Goal: Task Accomplishment & Management: Complete application form

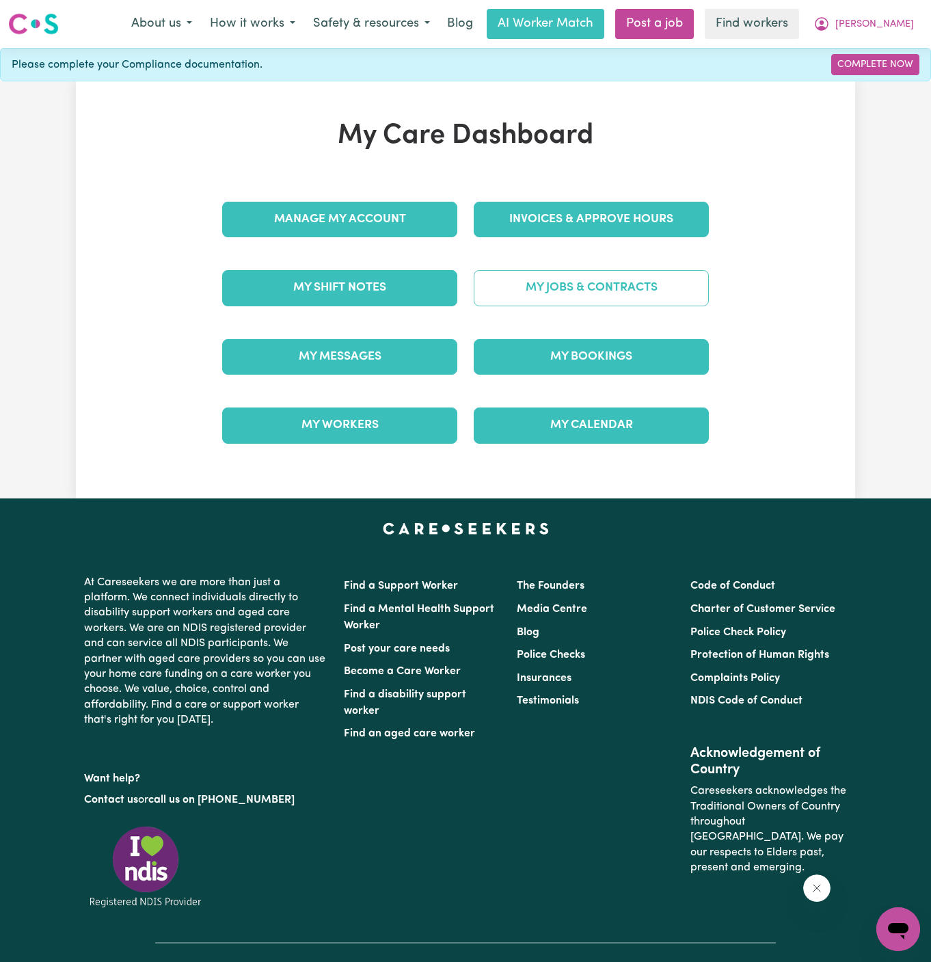
click at [609, 285] on link "My Jobs & Contracts" at bounding box center [591, 288] width 235 height 36
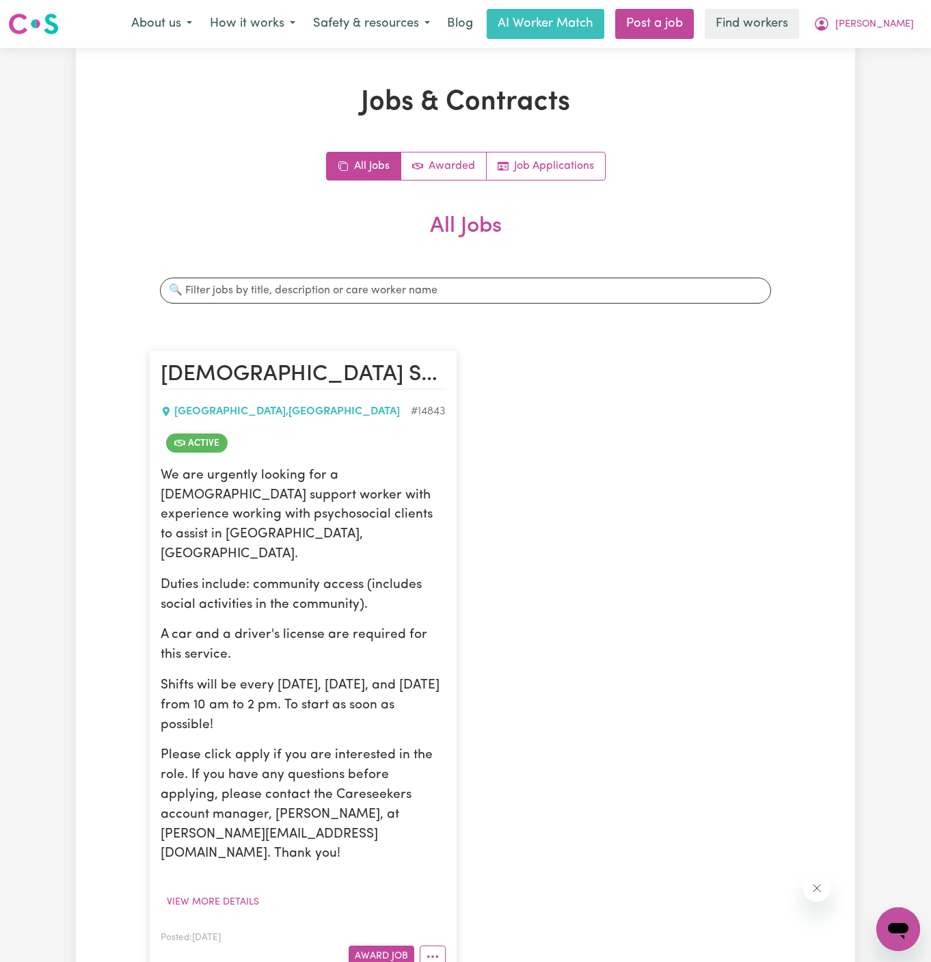
click at [387, 576] on p "Duties include: community access (includes social activities in the community)." at bounding box center [303, 596] width 285 height 40
click at [441, 946] on button "More options" at bounding box center [433, 956] width 26 height 21
click at [553, 154] on link "Job Applications" at bounding box center [546, 165] width 118 height 27
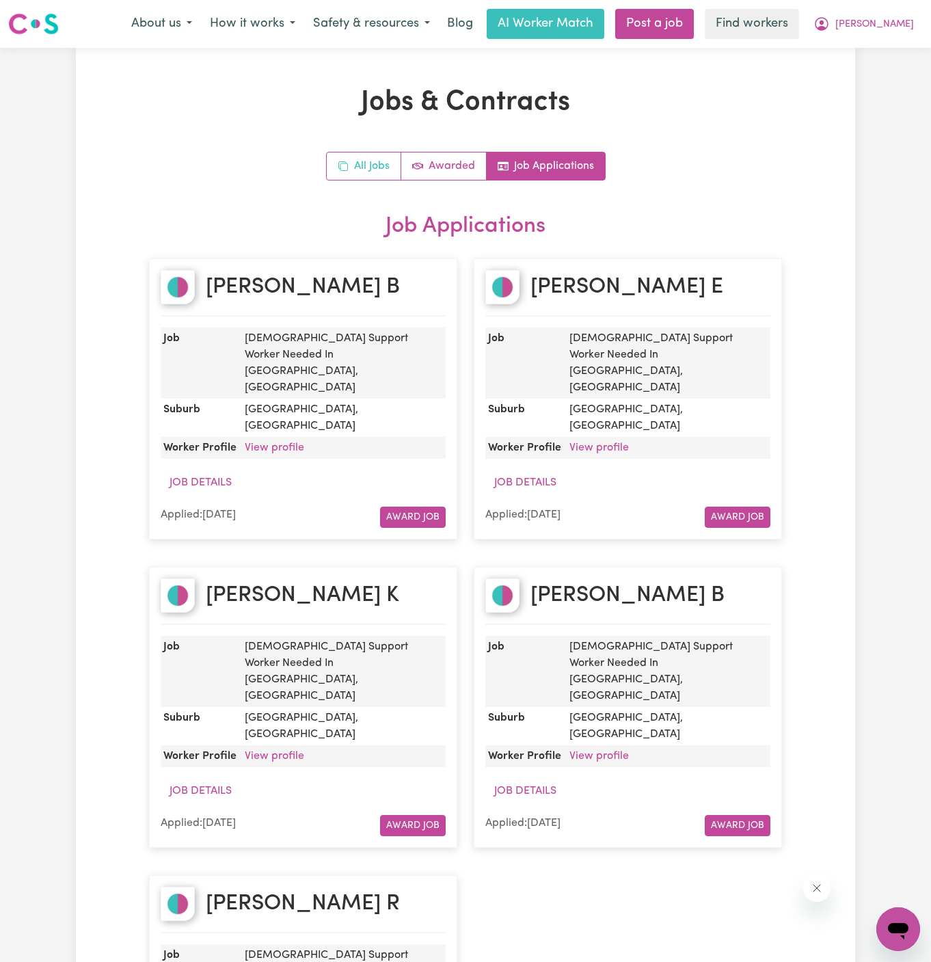
click at [369, 171] on link "All Jobs" at bounding box center [364, 165] width 75 height 27
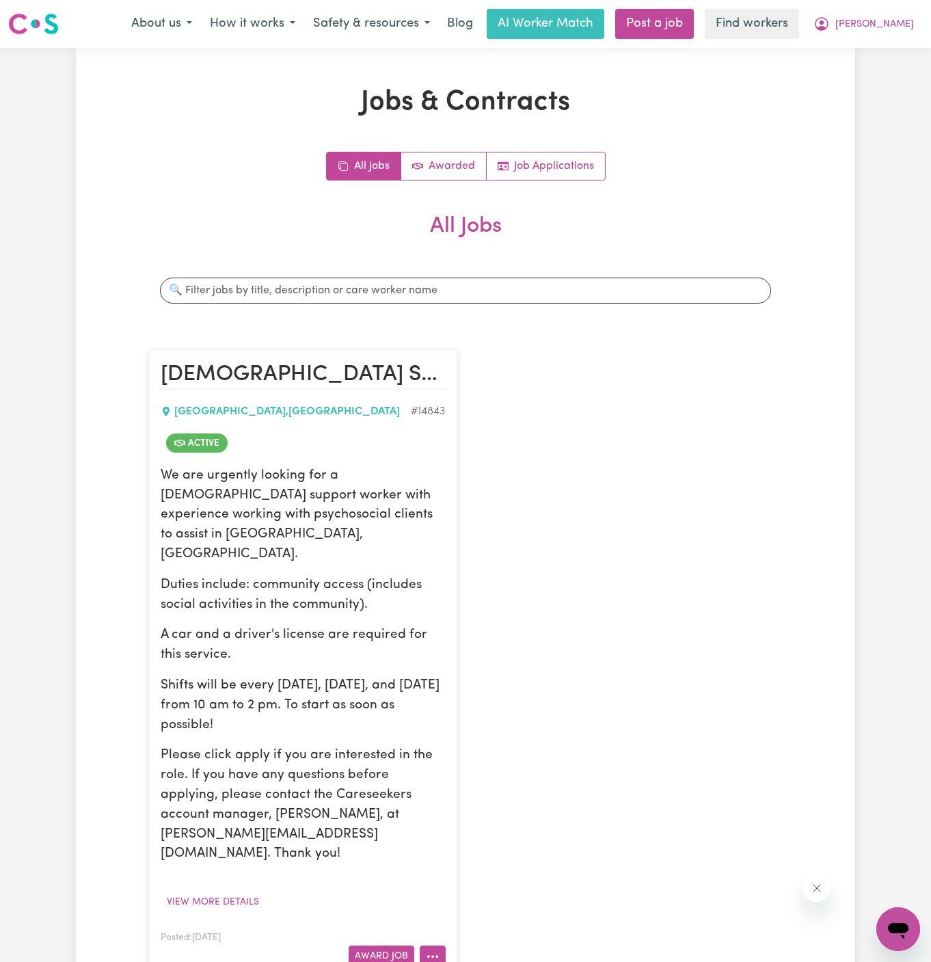
click at [437, 946] on button "More options" at bounding box center [433, 956] width 26 height 21
click at [488, 829] on link "Hide Job" at bounding box center [487, 842] width 133 height 27
click at [216, 892] on button "View more details" at bounding box center [213, 902] width 105 height 21
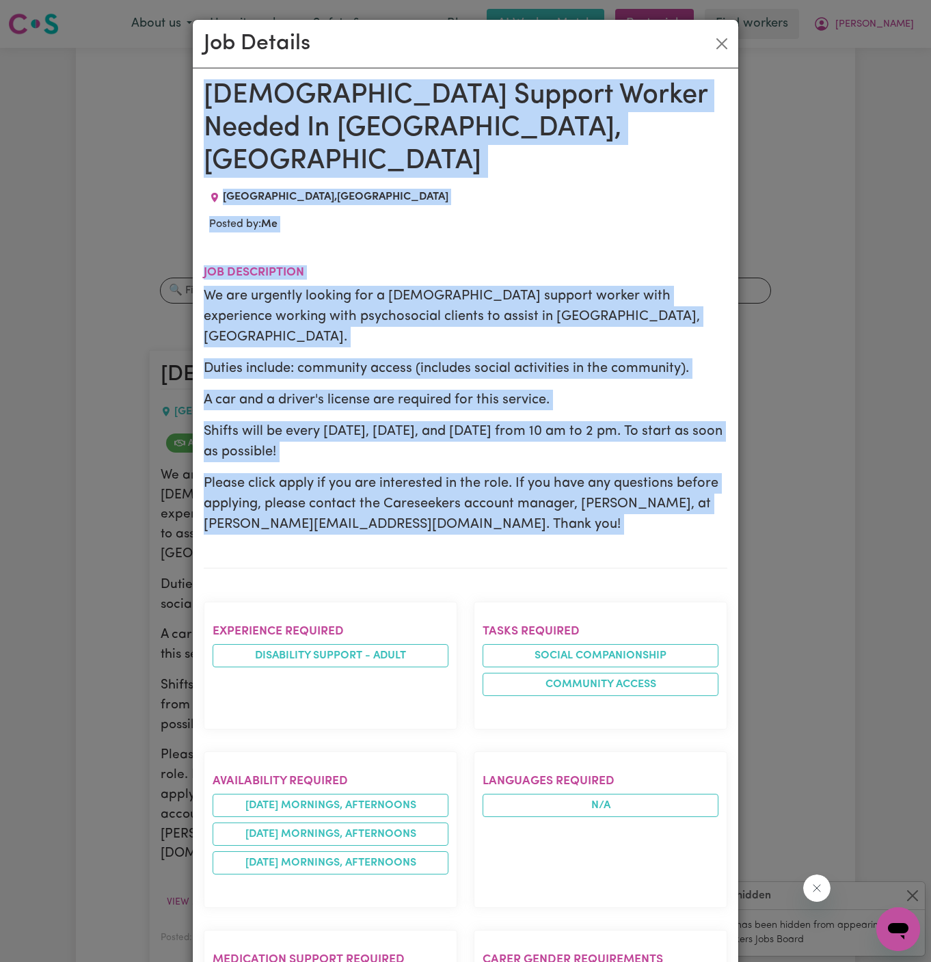
drag, startPoint x: 202, startPoint y: 91, endPoint x: 306, endPoint y: 925, distance: 840.8
click at [306, 925] on div "Female Support Worker Needed In Surry Hills, NSW SURRY HILLS , New South Wales …" at bounding box center [466, 831] width 546 height 1527
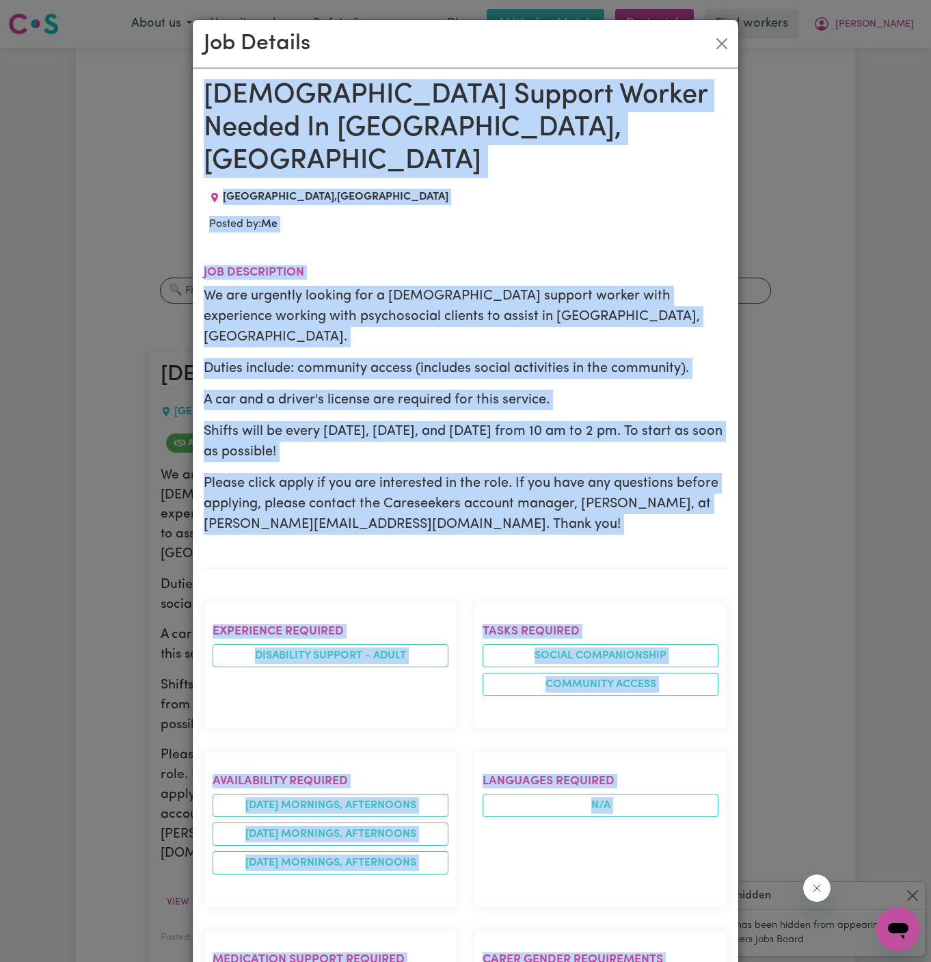
scroll to position [531, 0]
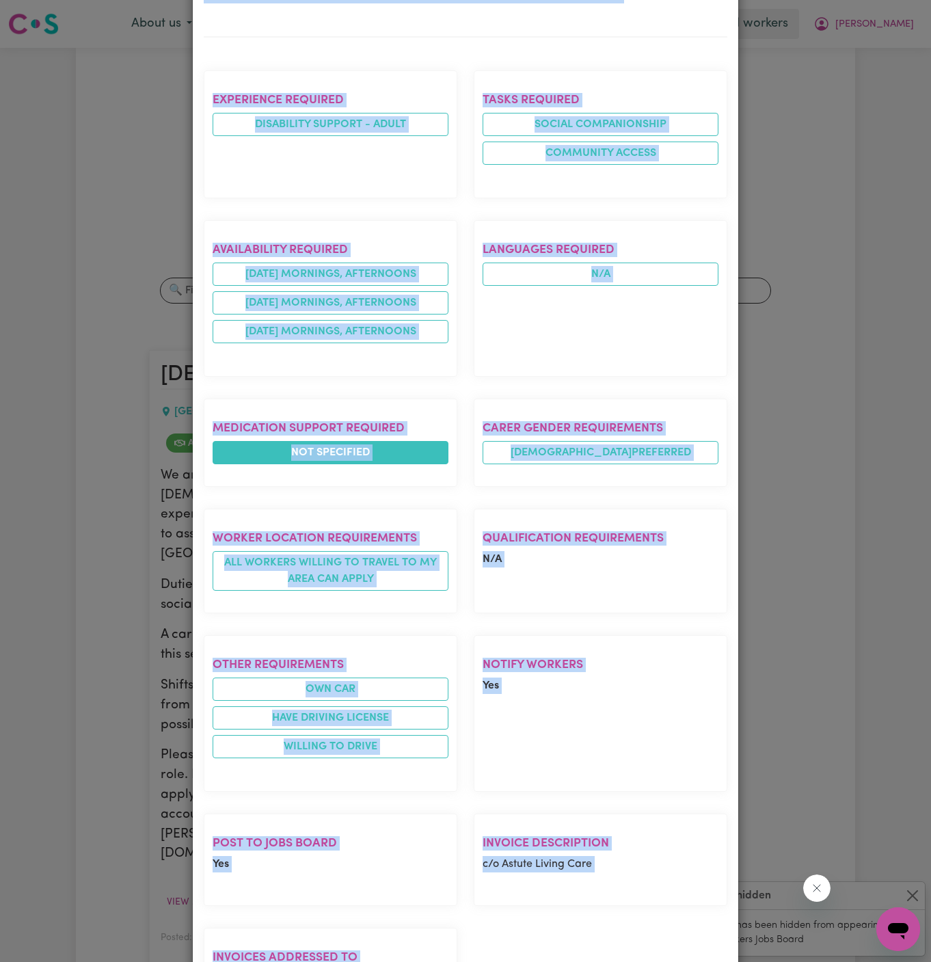
copy div "Female Support Worker Needed In Surry Hills, NSW SURRY HILLS , New South Wales …"
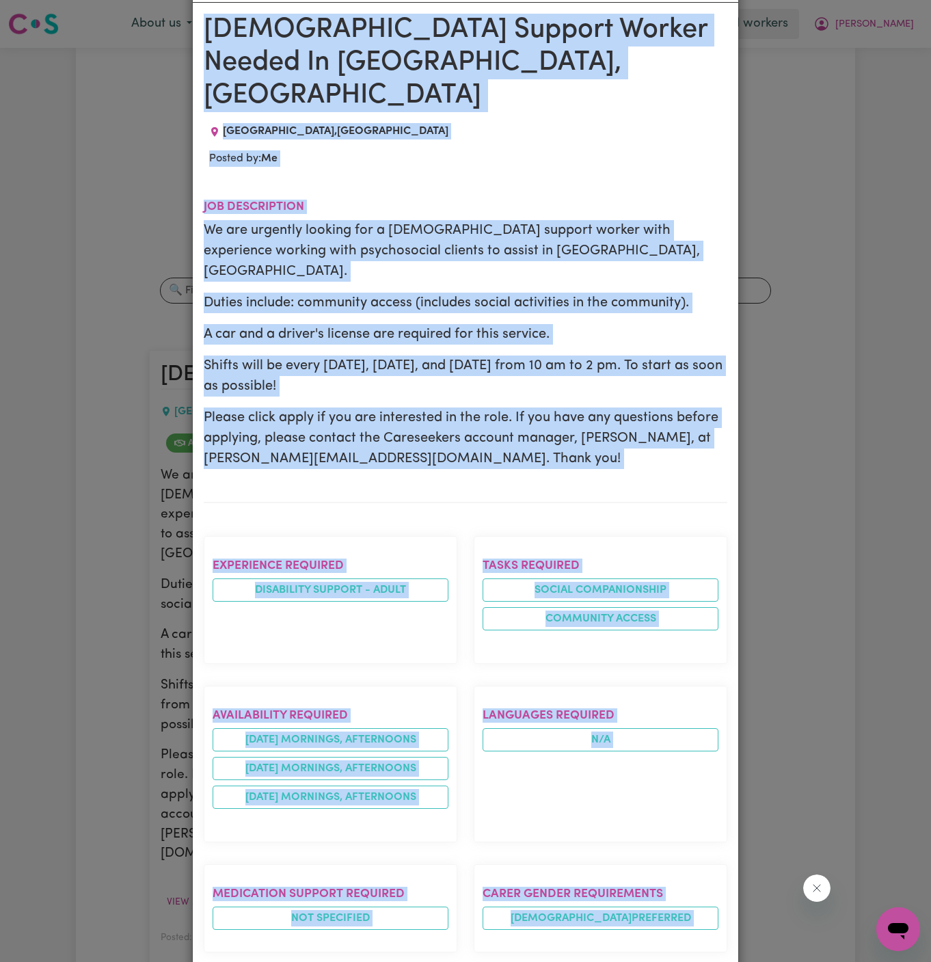
scroll to position [0, 0]
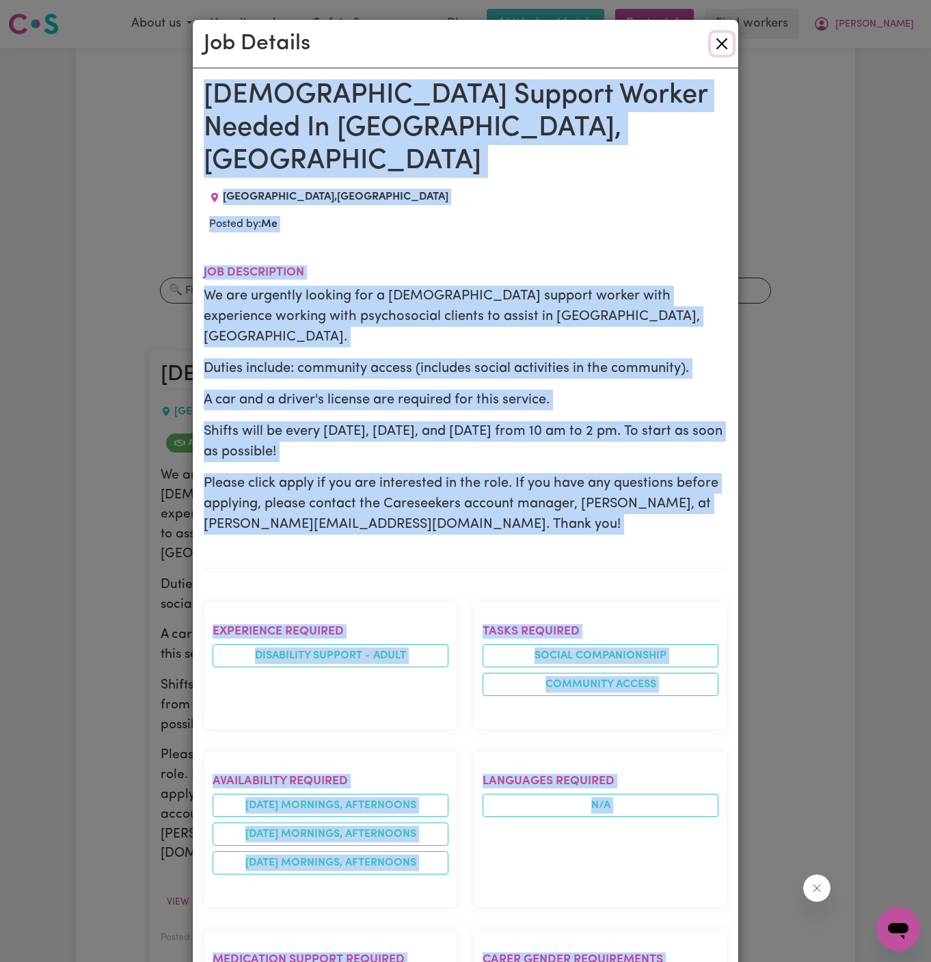
click at [729, 40] on button "Close" at bounding box center [722, 44] width 22 height 22
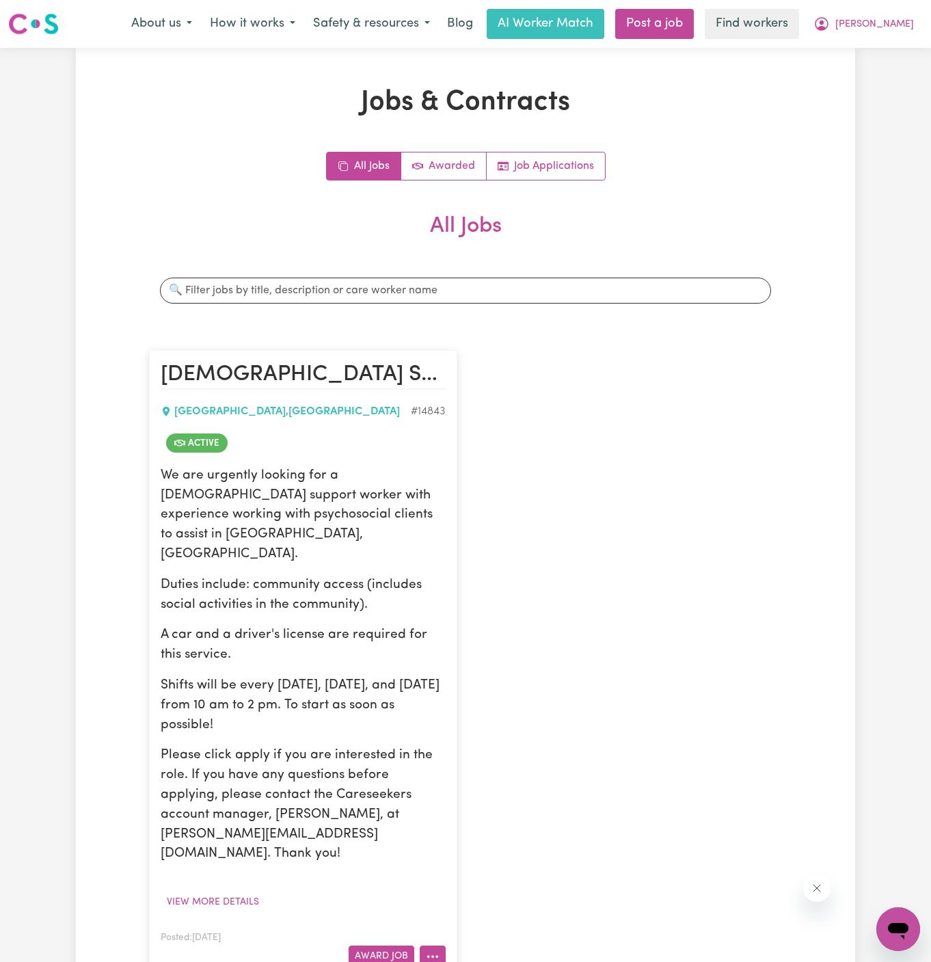
click at [427, 950] on icon "More options" at bounding box center [433, 957] width 14 height 14
click at [492, 829] on link "Hide Job" at bounding box center [487, 842] width 133 height 27
click at [702, 3] on nav "Menu About us How it works Safety & resources Blog AI Worker Match Post a job F…" at bounding box center [465, 24] width 931 height 48
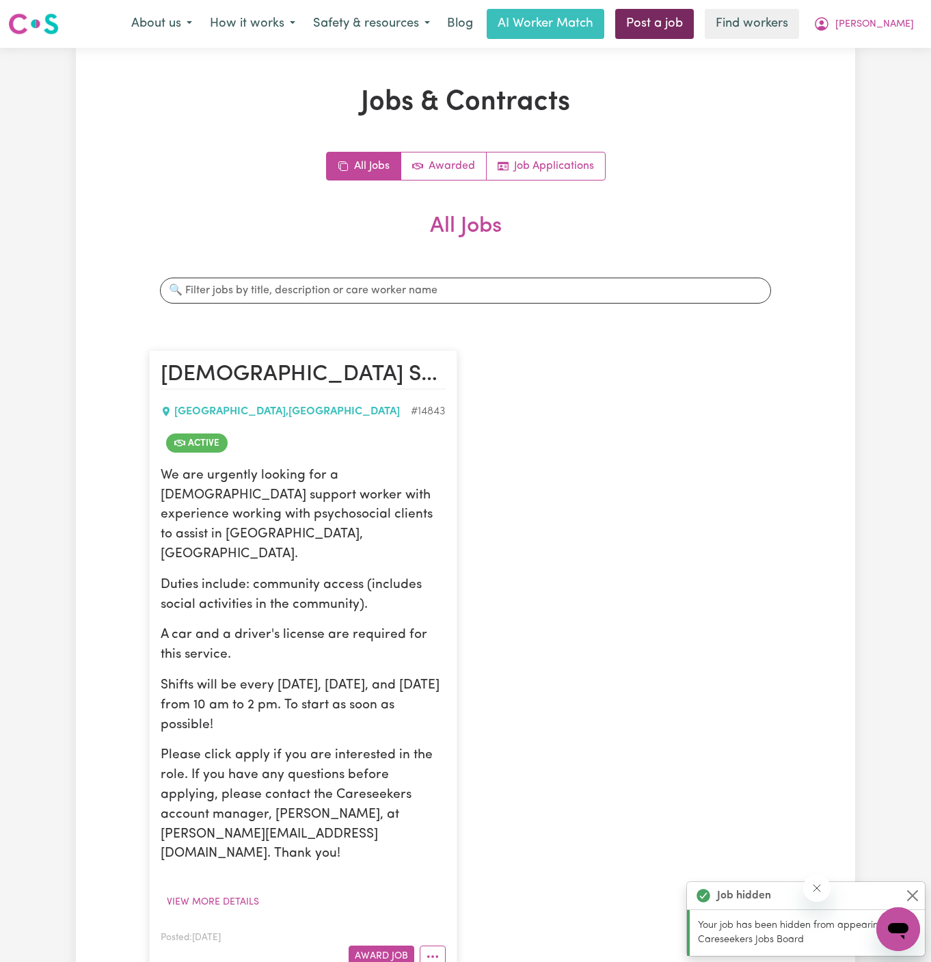
click at [694, 17] on link "Post a job" at bounding box center [654, 24] width 79 height 30
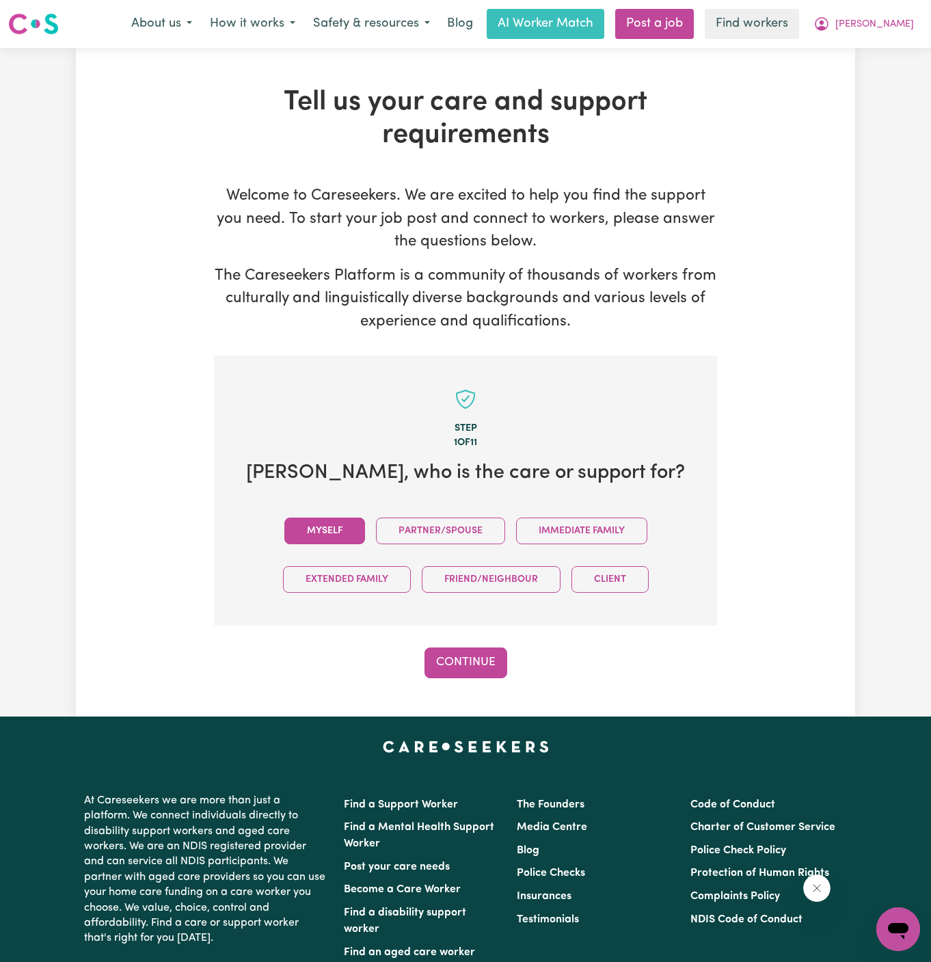
click at [328, 529] on button "Myself" at bounding box center [324, 531] width 81 height 27
click at [479, 666] on button "Continue" at bounding box center [466, 663] width 83 height 30
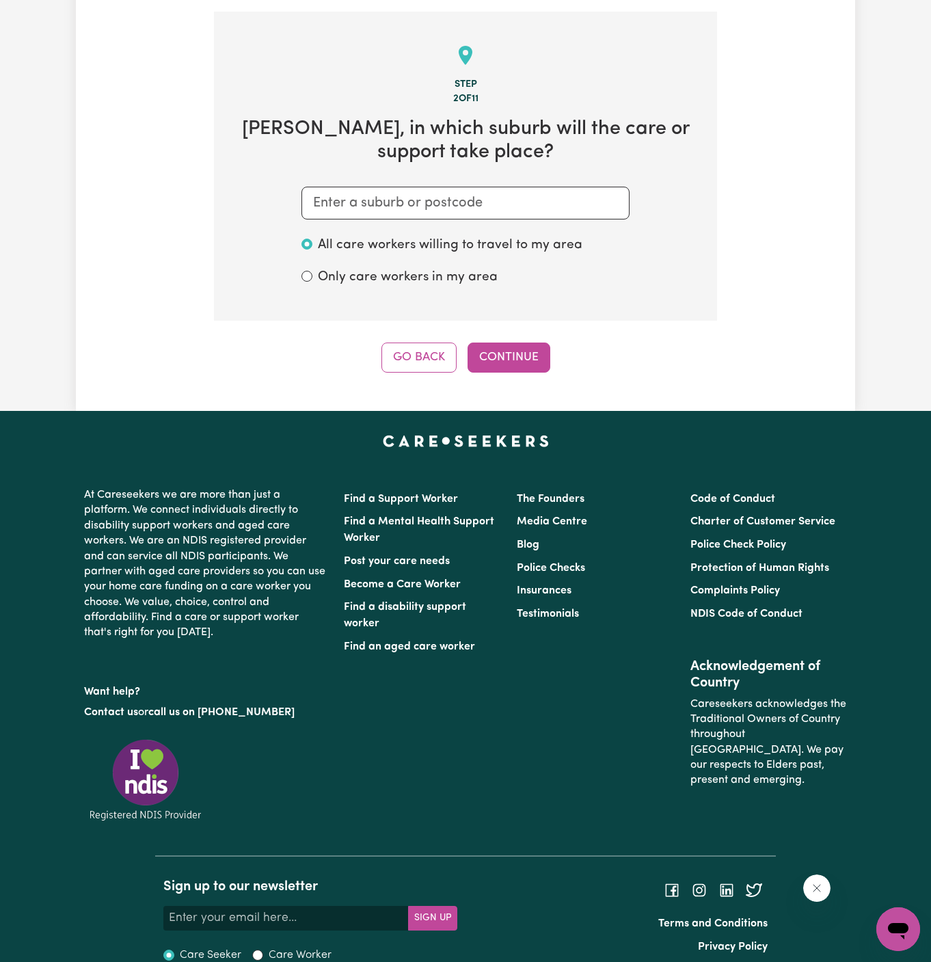
scroll to position [355, 0]
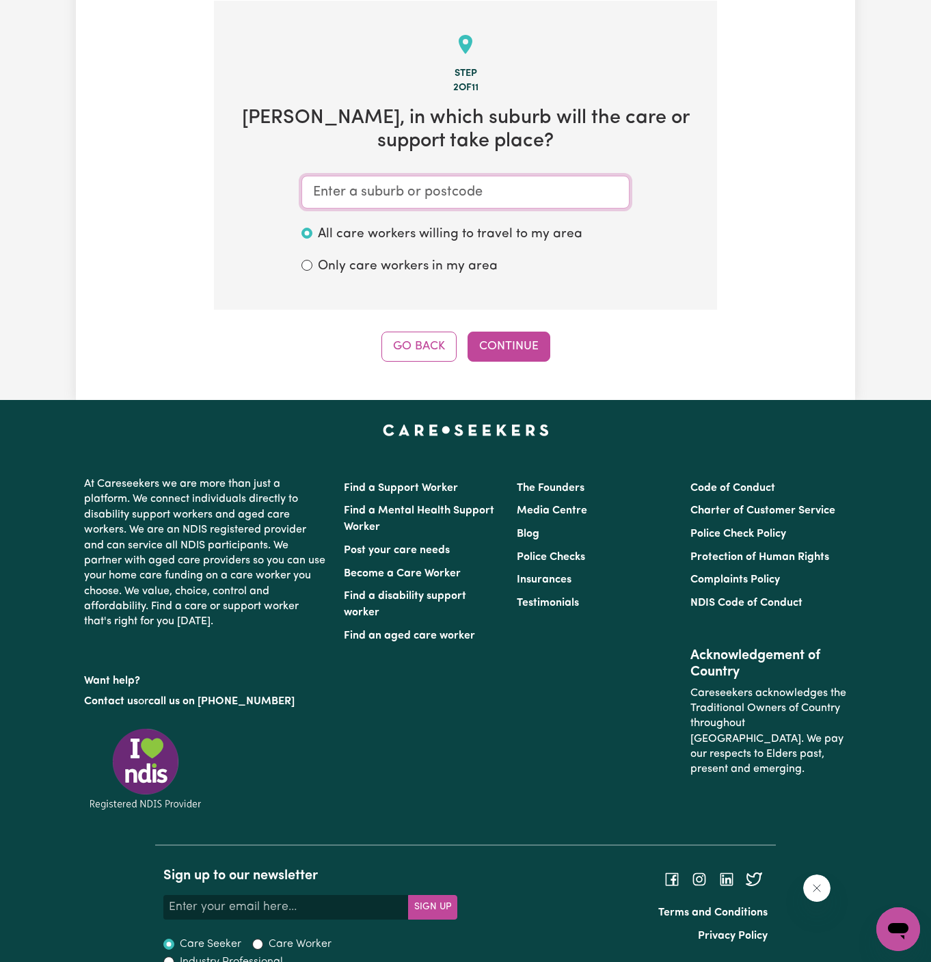
click at [531, 187] on input "text" at bounding box center [466, 192] width 328 height 33
type input "surry"
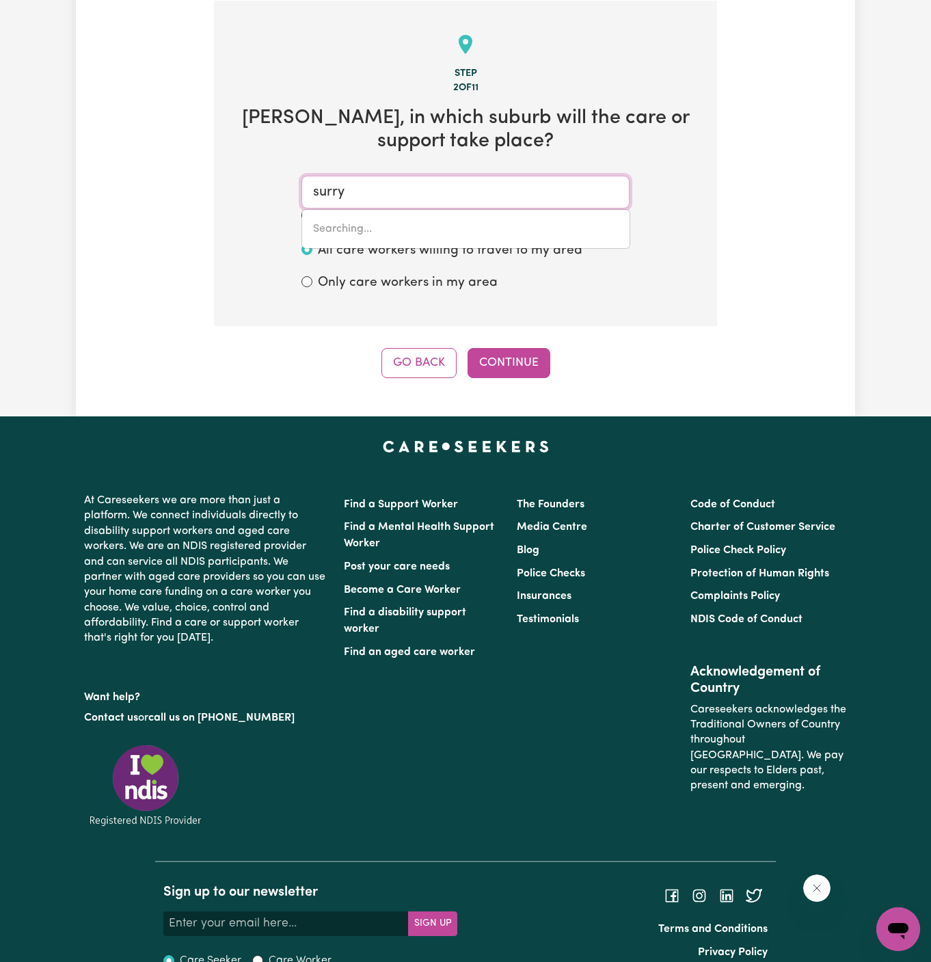
type input "surry HILLS, New South Wales, 2010"
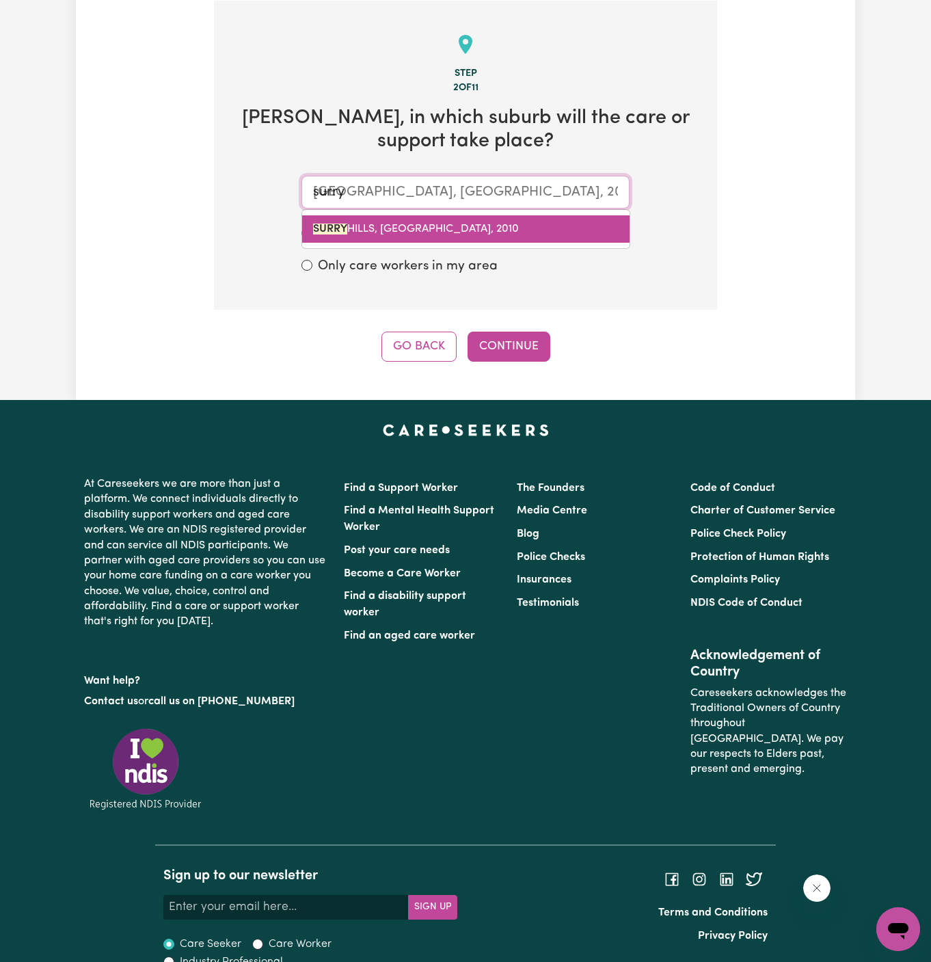
click at [443, 225] on span "SURRY HILLS, New South Wales, 2010" at bounding box center [416, 229] width 206 height 11
type input "SURRY HILLS, New South Wales, 2010"
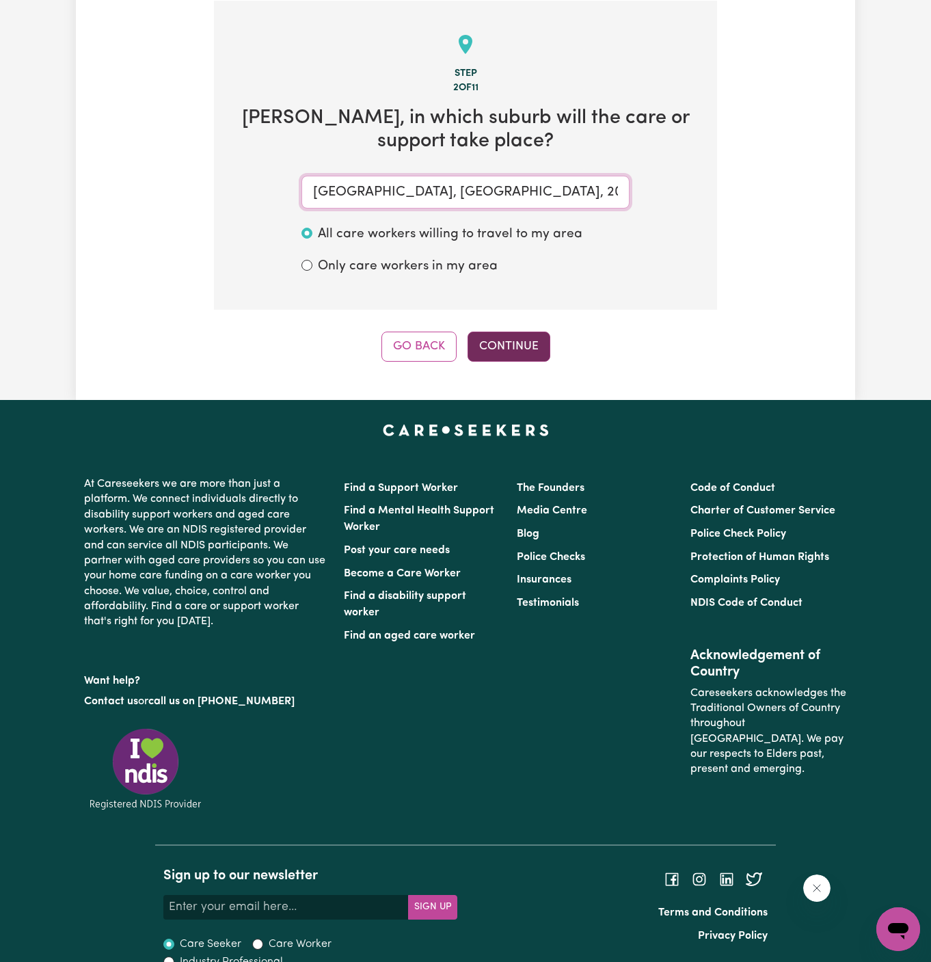
type input "SURRY HILLS, New South Wales, 2010"
click at [514, 339] on button "Continue" at bounding box center [509, 347] width 83 height 30
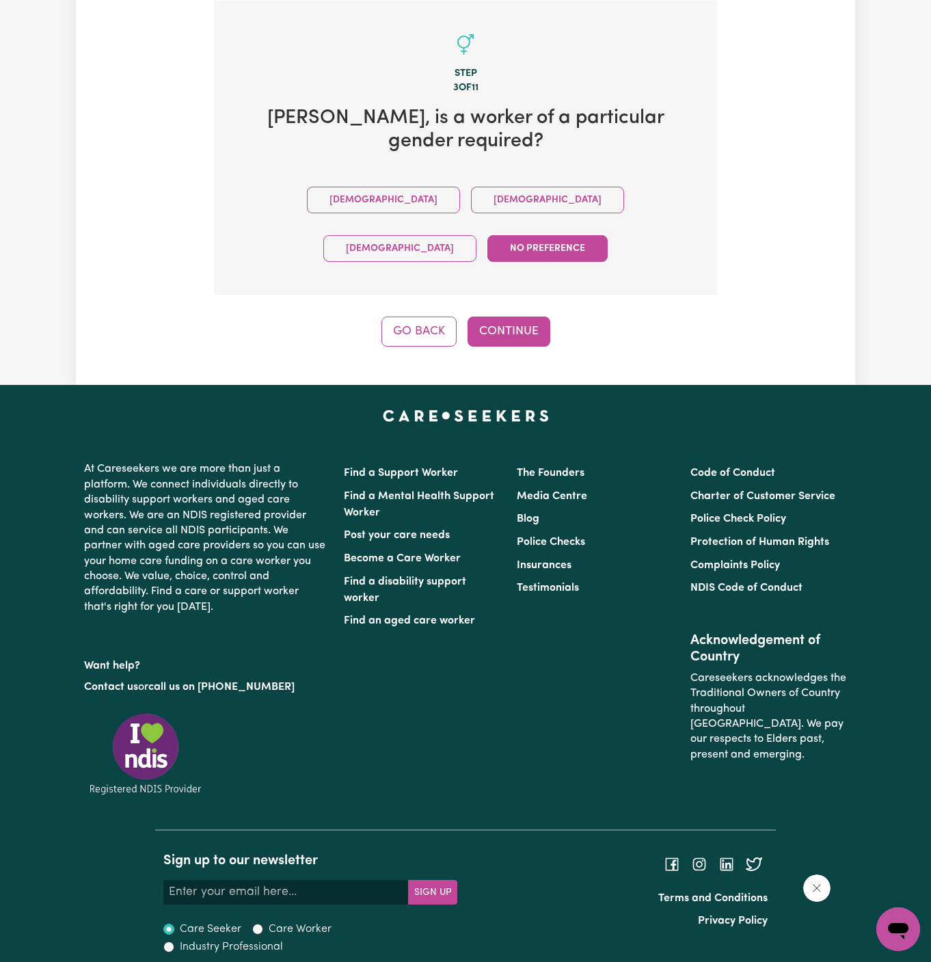
scroll to position [293, 0]
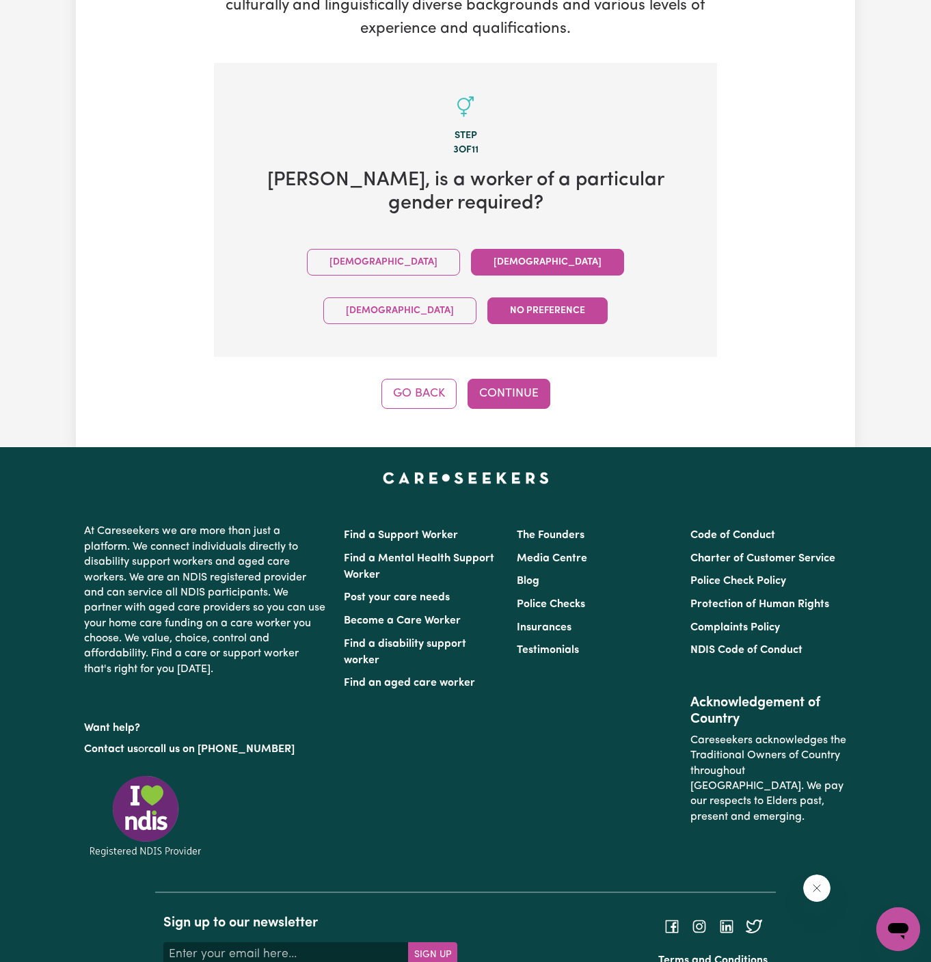
click at [471, 249] on button "Female" at bounding box center [547, 262] width 153 height 27
drag, startPoint x: 393, startPoint y: 233, endPoint x: 529, endPoint y: 345, distance: 176.9
click at [529, 345] on div "Tell us your care and support requirements Welcome to Careseekers. We are excit…" at bounding box center [466, 101] width 780 height 692
click at [529, 379] on button "Continue" at bounding box center [509, 394] width 83 height 30
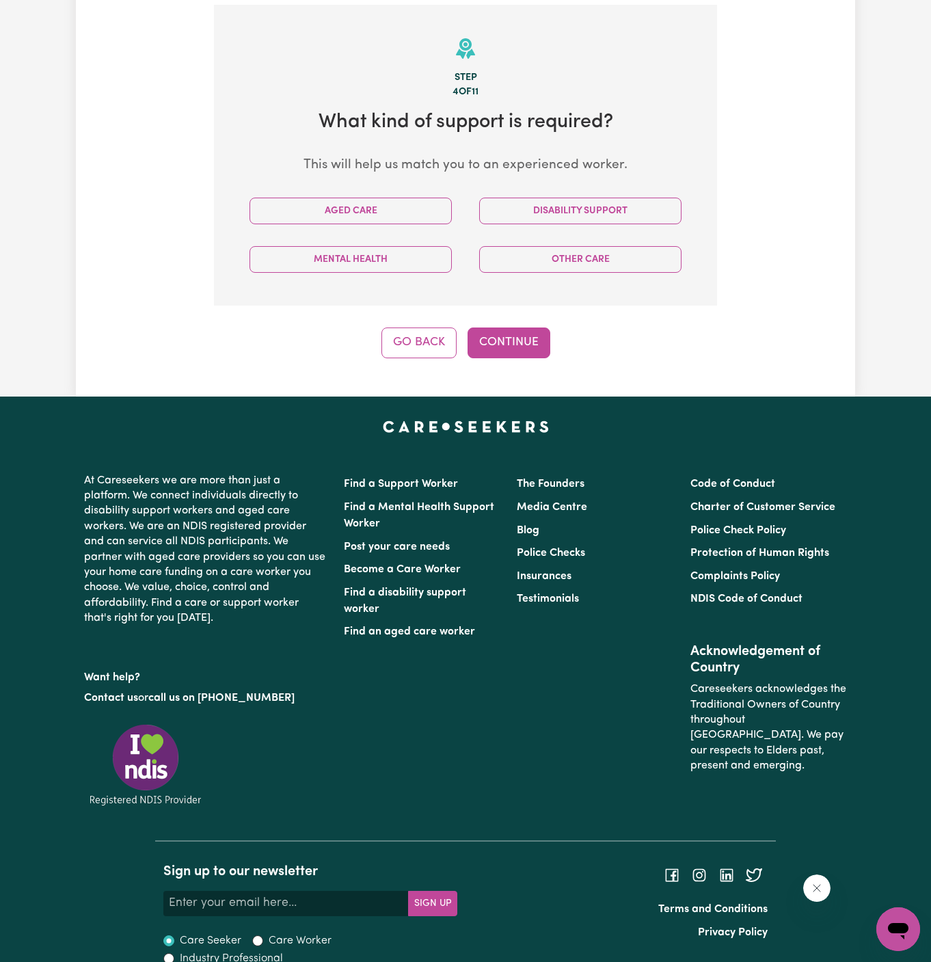
scroll to position [355, 0]
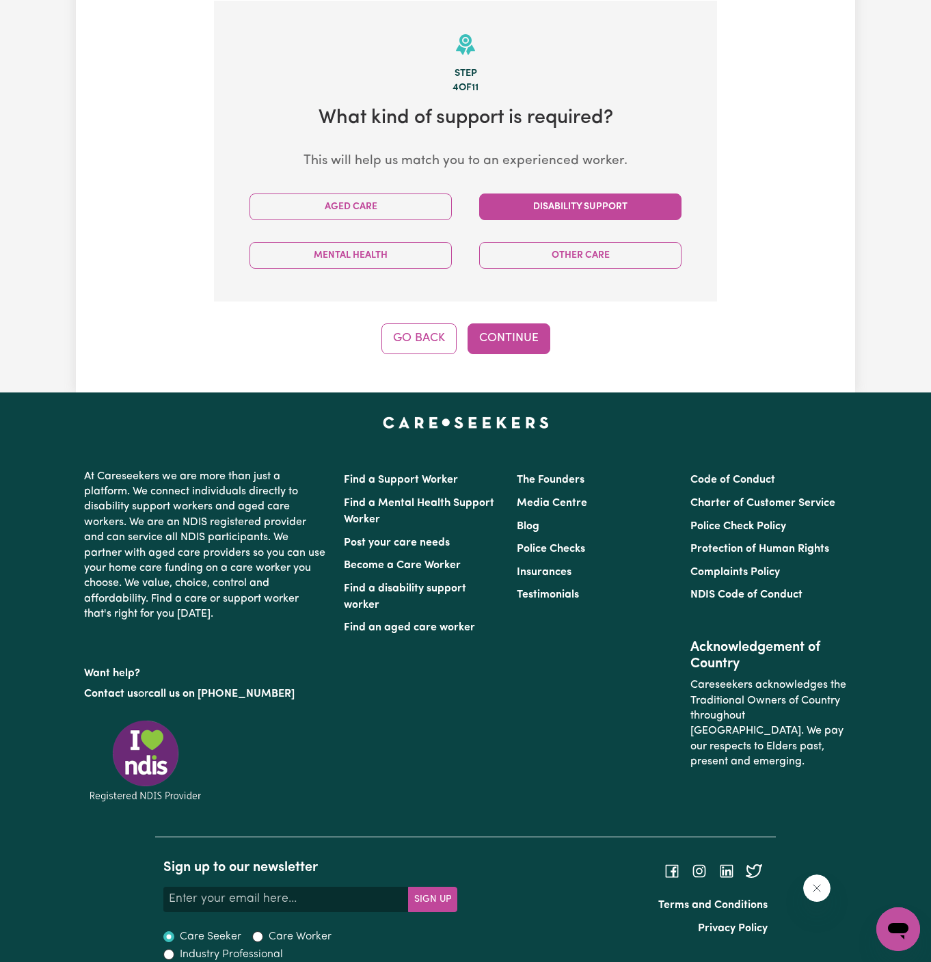
click at [595, 202] on button "Disability Support" at bounding box center [580, 207] width 202 height 27
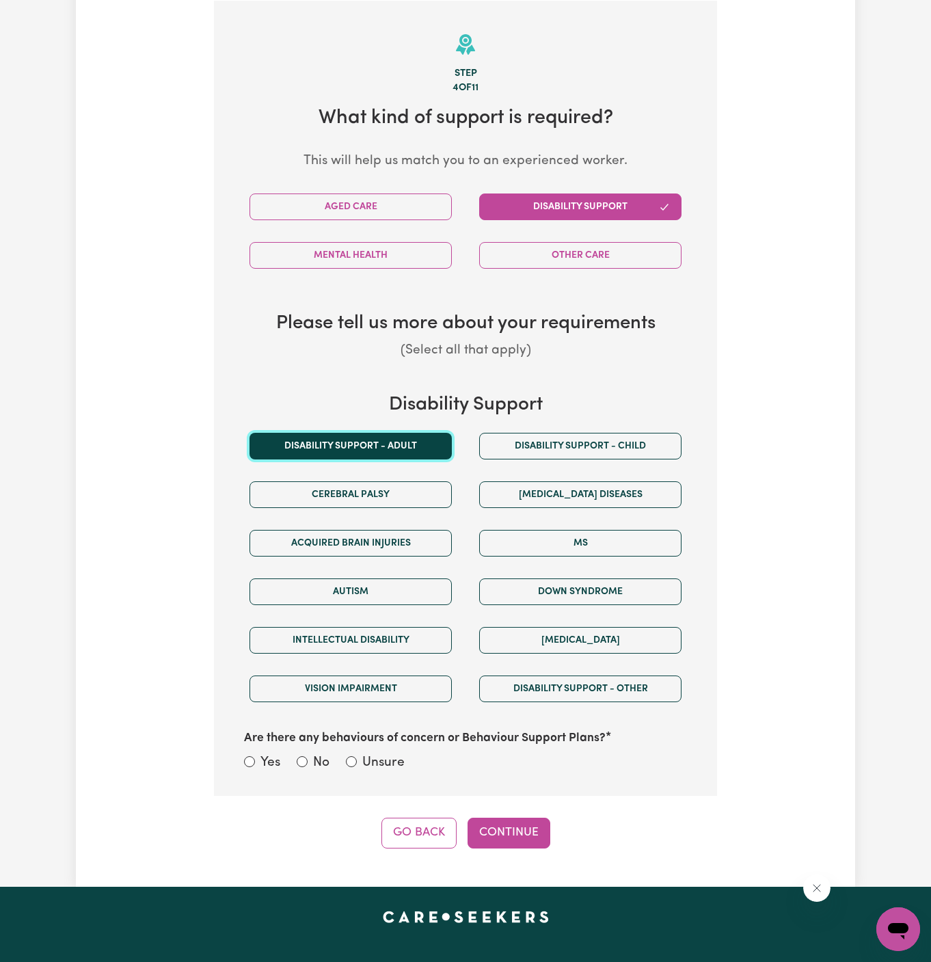
click at [423, 440] on button "Disability support - Adult" at bounding box center [351, 446] width 202 height 27
click at [382, 756] on label "Unsure" at bounding box center [383, 764] width 42 height 20
click at [357, 756] on input "Unsure" at bounding box center [351, 761] width 11 height 11
radio input "true"
click at [522, 821] on button "Continue" at bounding box center [509, 833] width 83 height 30
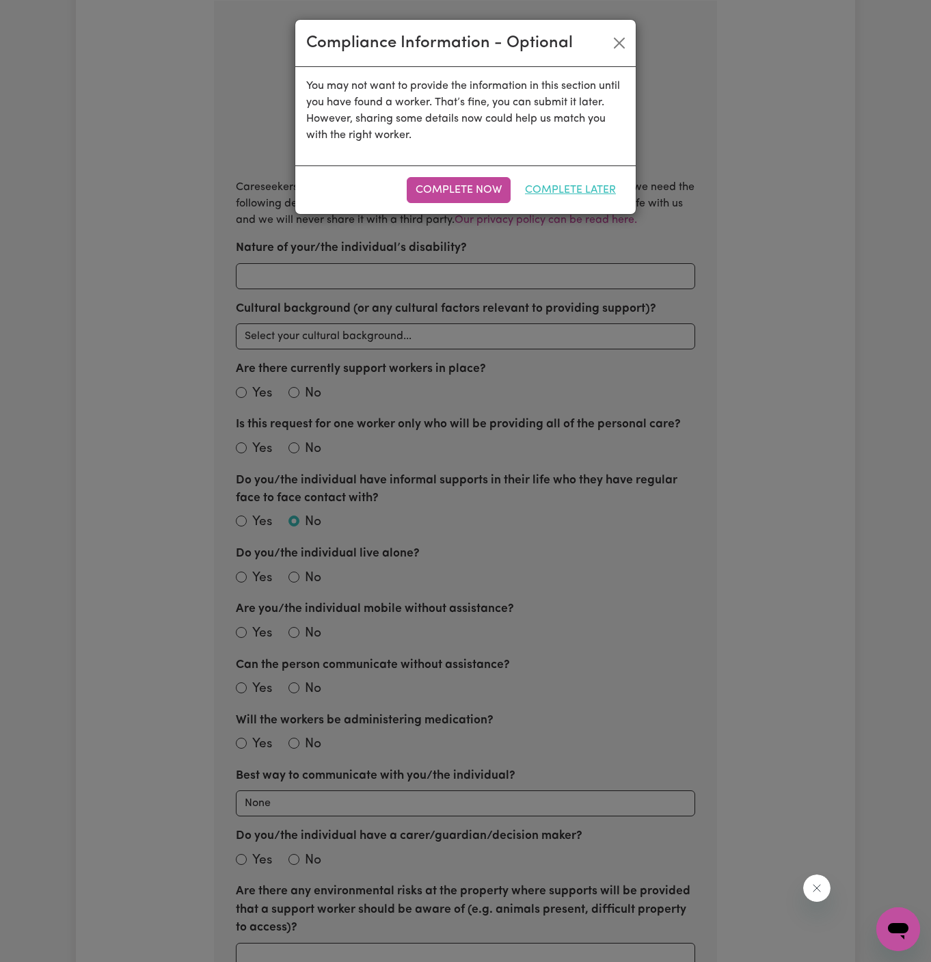
click at [585, 195] on button "Complete Later" at bounding box center [570, 190] width 109 height 26
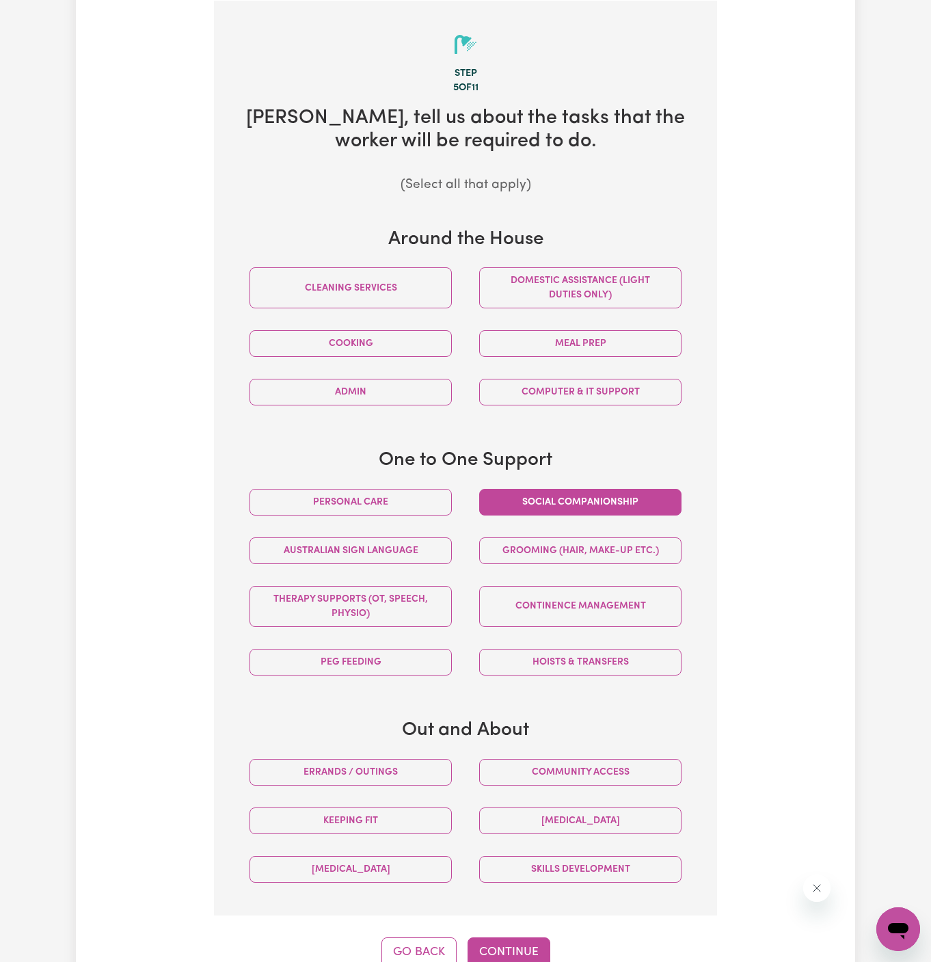
click at [545, 499] on button "Social companionship" at bounding box center [580, 502] width 202 height 27
click at [615, 491] on button "Social companionship" at bounding box center [580, 502] width 202 height 27
click at [594, 784] on div "Community access" at bounding box center [581, 772] width 230 height 49
click at [606, 778] on button "Community access" at bounding box center [580, 772] width 202 height 27
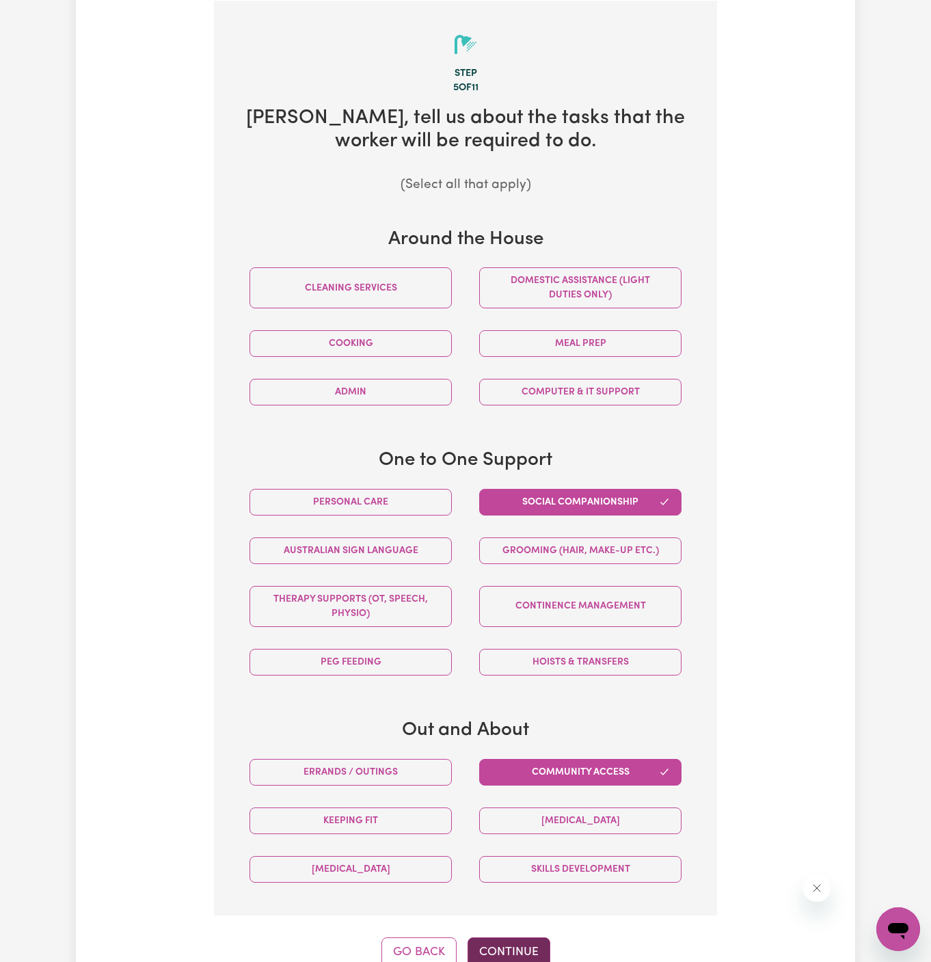
click at [503, 948] on button "Continue" at bounding box center [509, 953] width 83 height 30
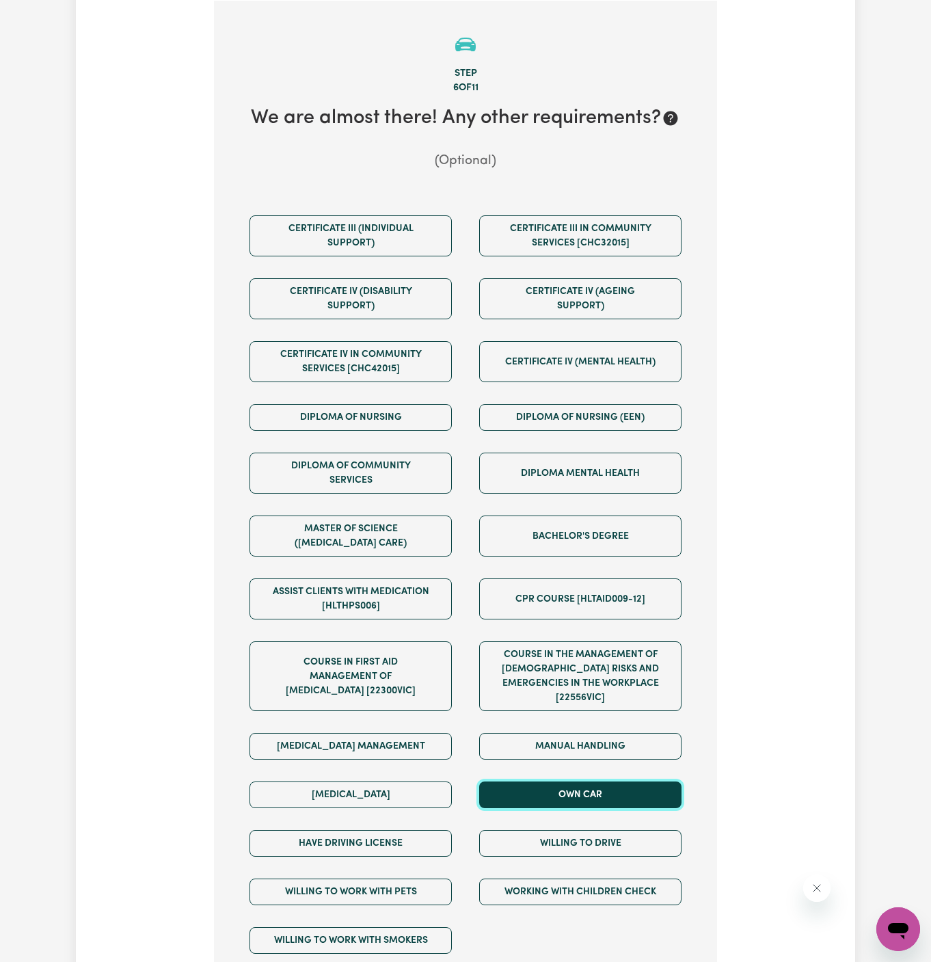
click at [568, 782] on button "Own Car" at bounding box center [580, 795] width 202 height 27
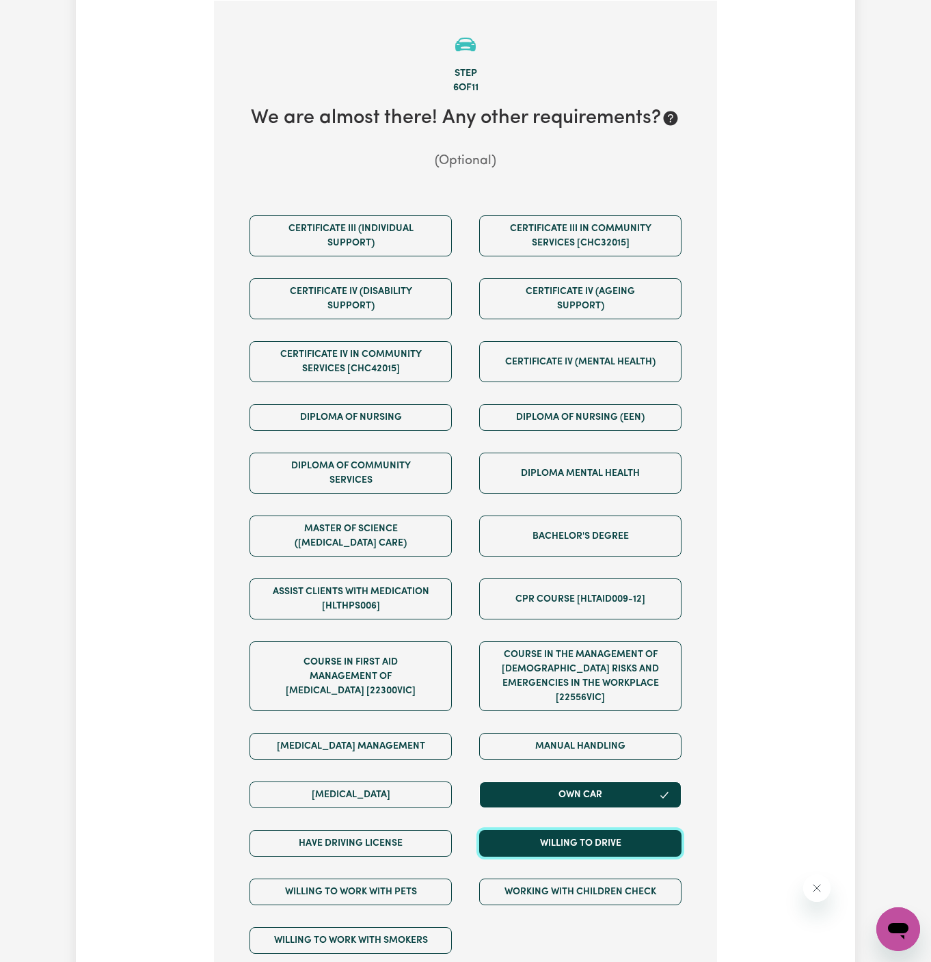
click at [568, 837] on button "Willing to drive" at bounding box center [580, 843] width 202 height 27
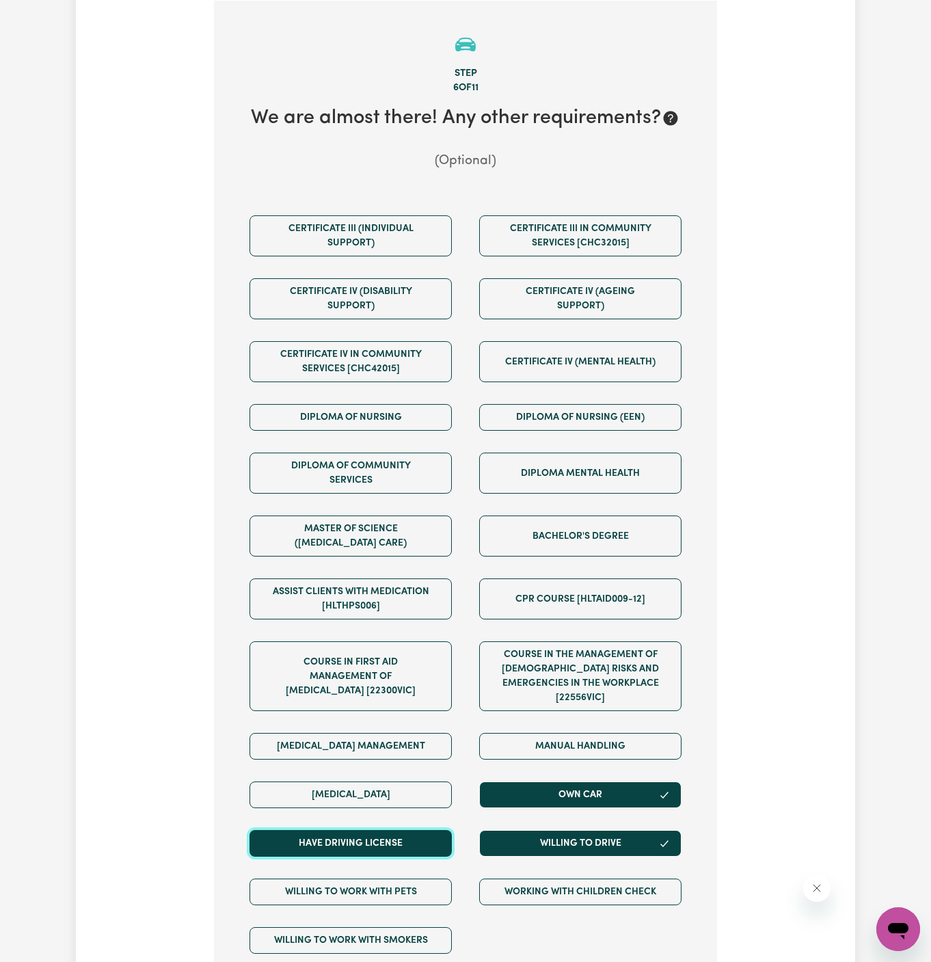
click at [440, 830] on button "Have driving license" at bounding box center [351, 843] width 202 height 27
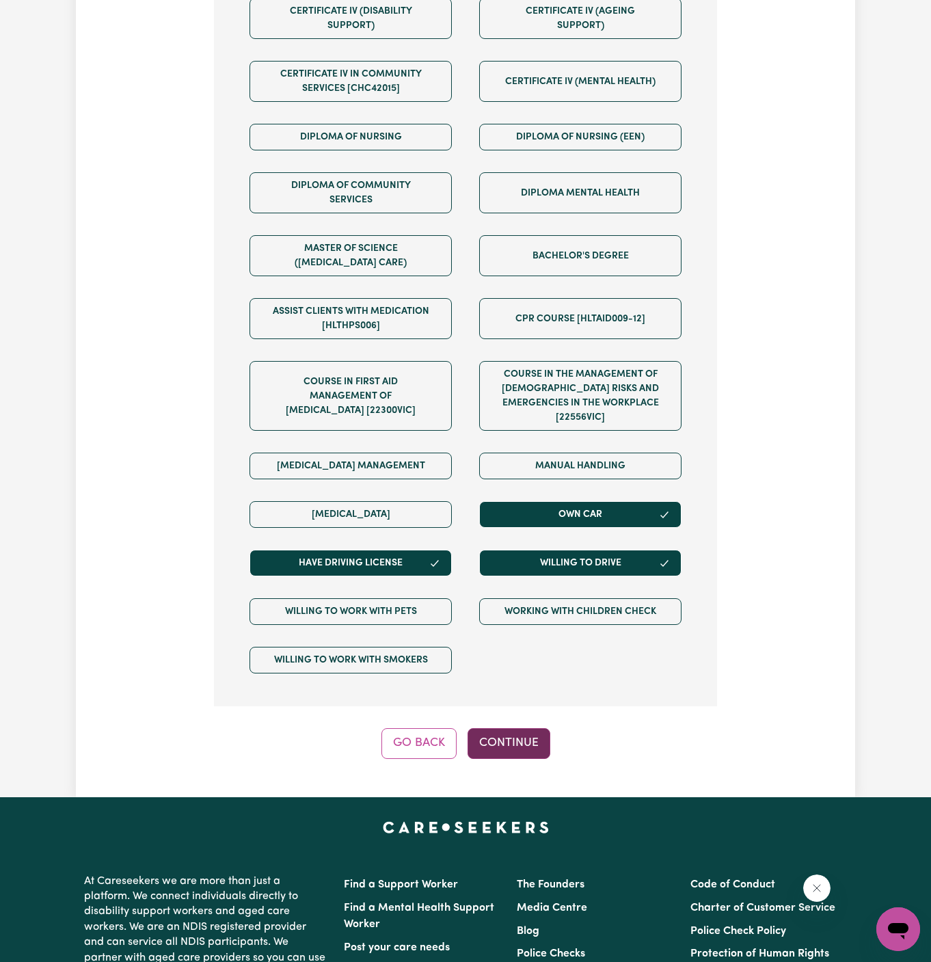
click at [521, 728] on button "Continue" at bounding box center [509, 743] width 83 height 30
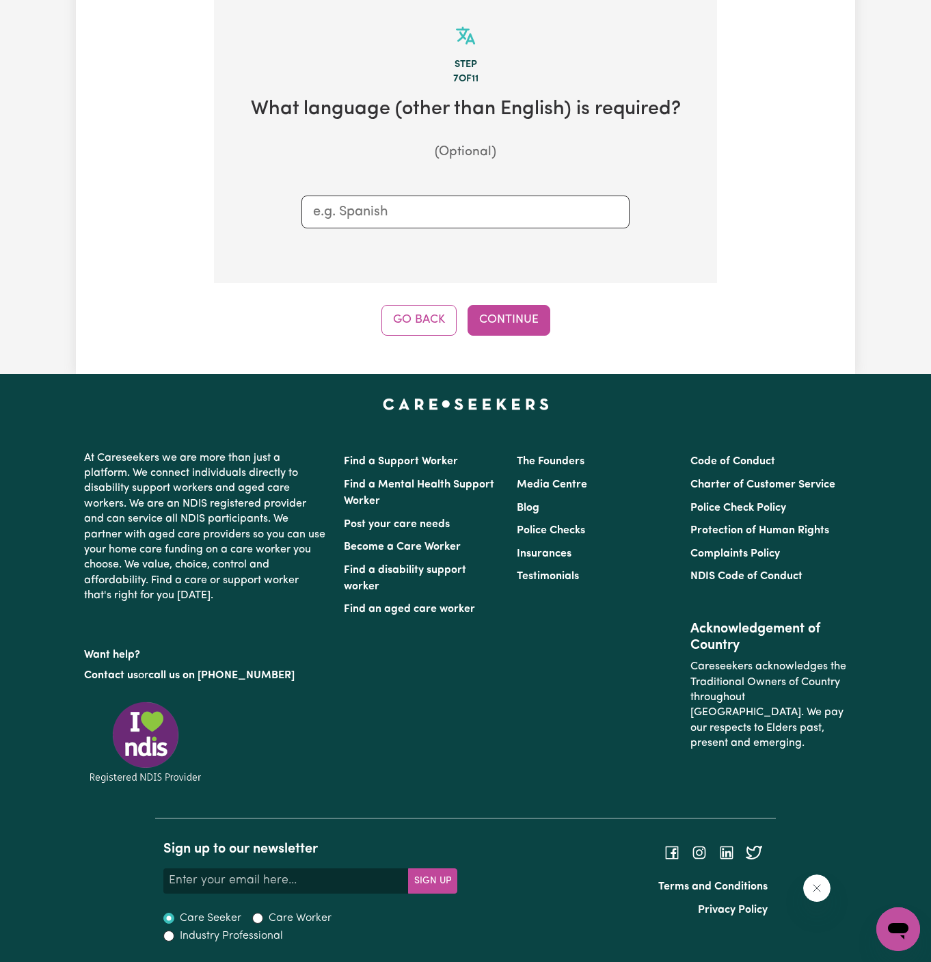
scroll to position [355, 0]
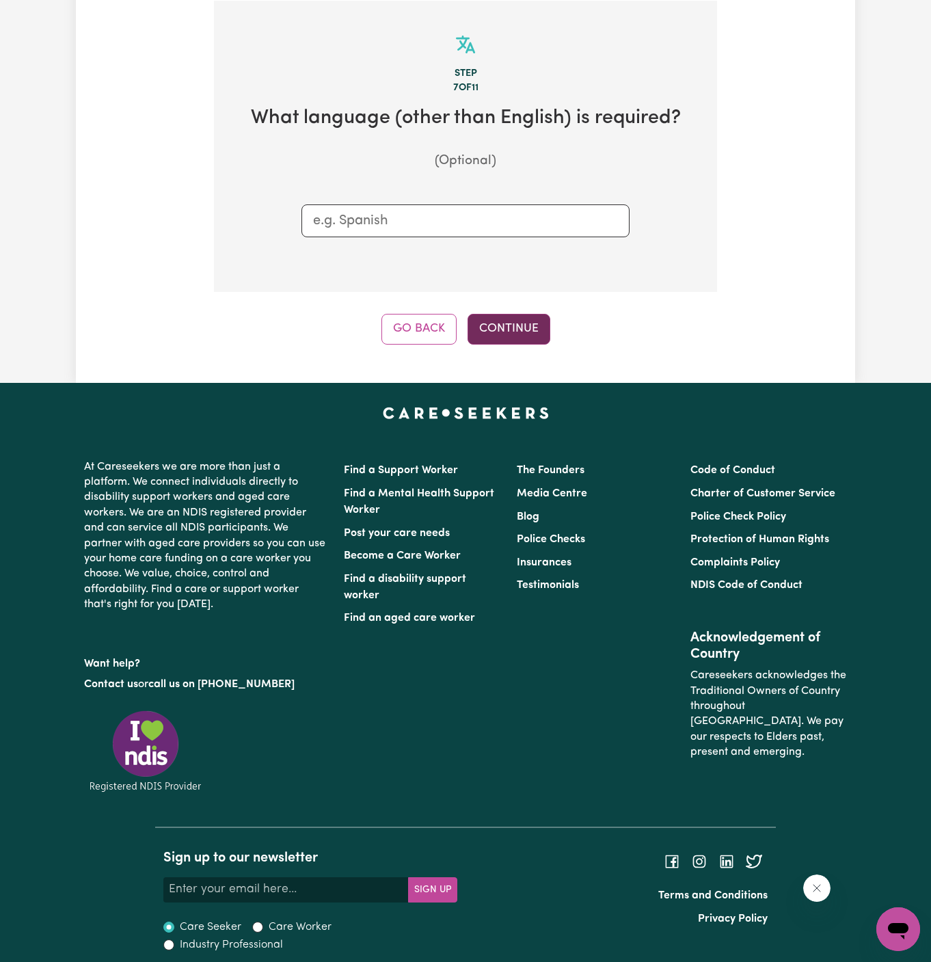
click at [525, 326] on button "Continue" at bounding box center [509, 329] width 83 height 30
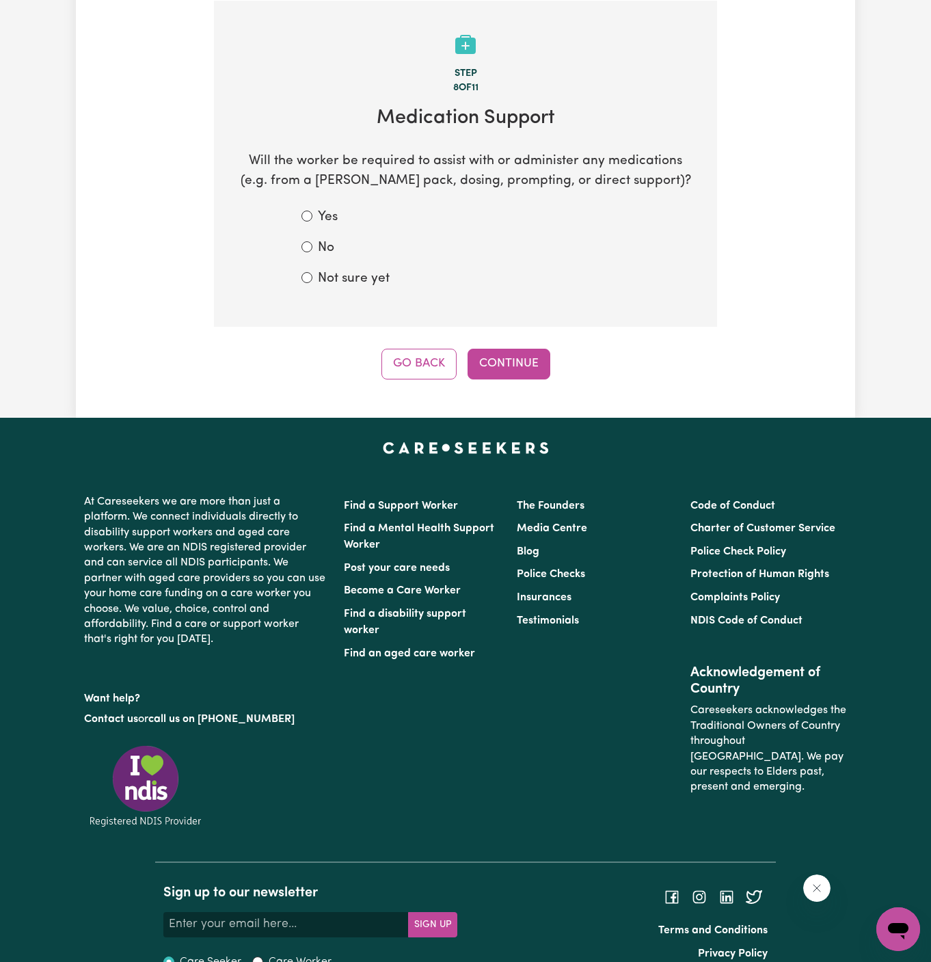
click at [324, 247] on label "No" at bounding box center [326, 249] width 16 height 20
click at [313, 247] on input "No" at bounding box center [307, 246] width 11 height 11
radio input "true"
click at [504, 351] on button "Continue" at bounding box center [509, 364] width 83 height 30
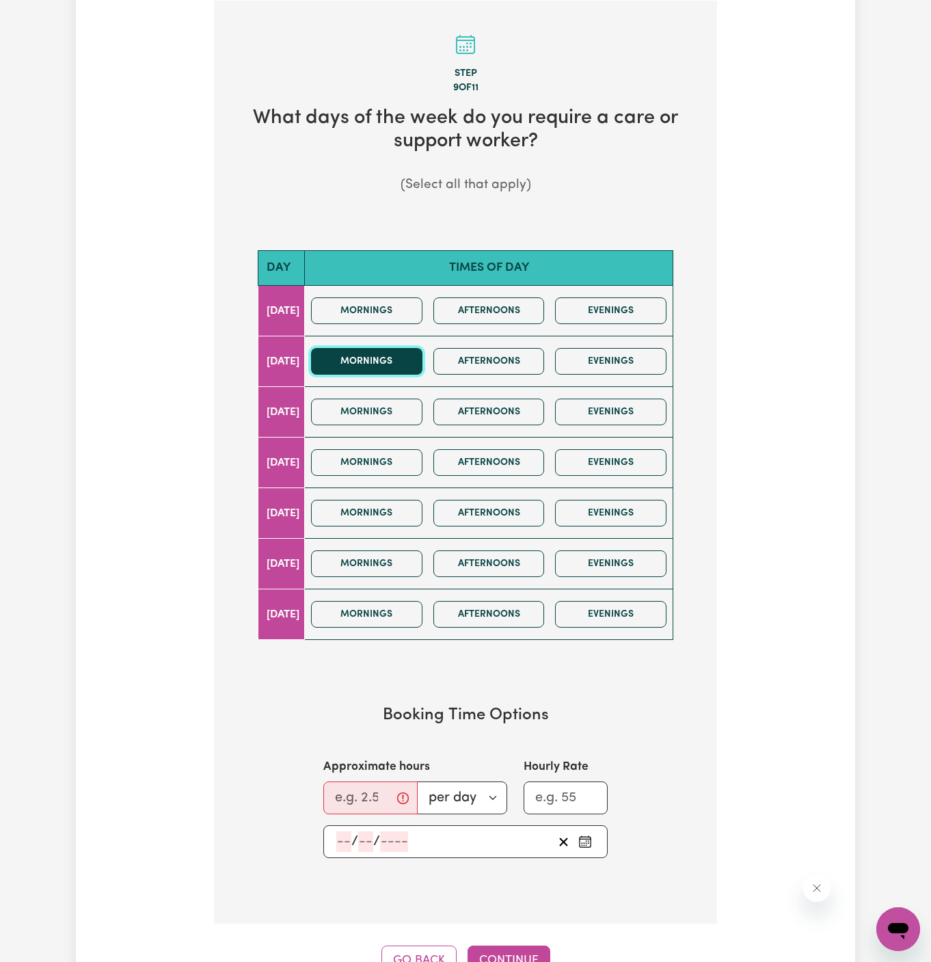
click at [423, 358] on button "Mornings" at bounding box center [366, 361] width 111 height 27
click at [478, 362] on button "Afternoons" at bounding box center [489, 361] width 111 height 27
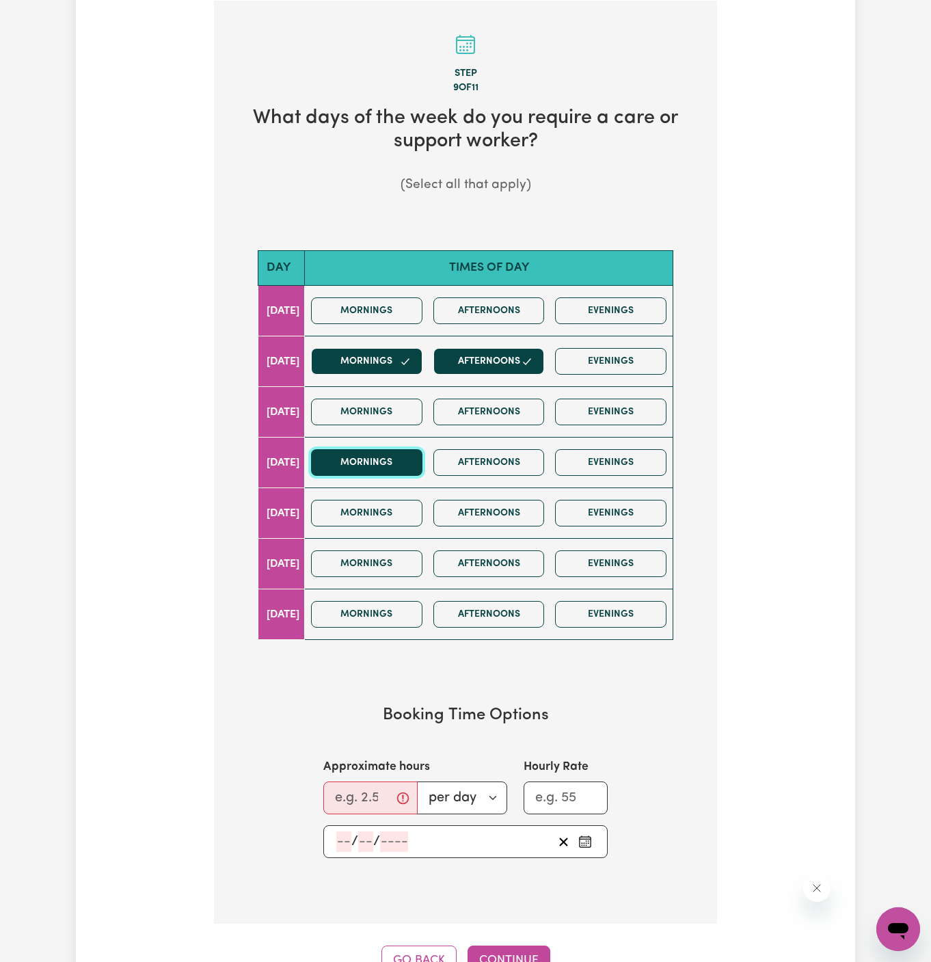
click at [404, 459] on button "Mornings" at bounding box center [366, 462] width 111 height 27
click at [512, 451] on button "Afternoons" at bounding box center [489, 462] width 111 height 27
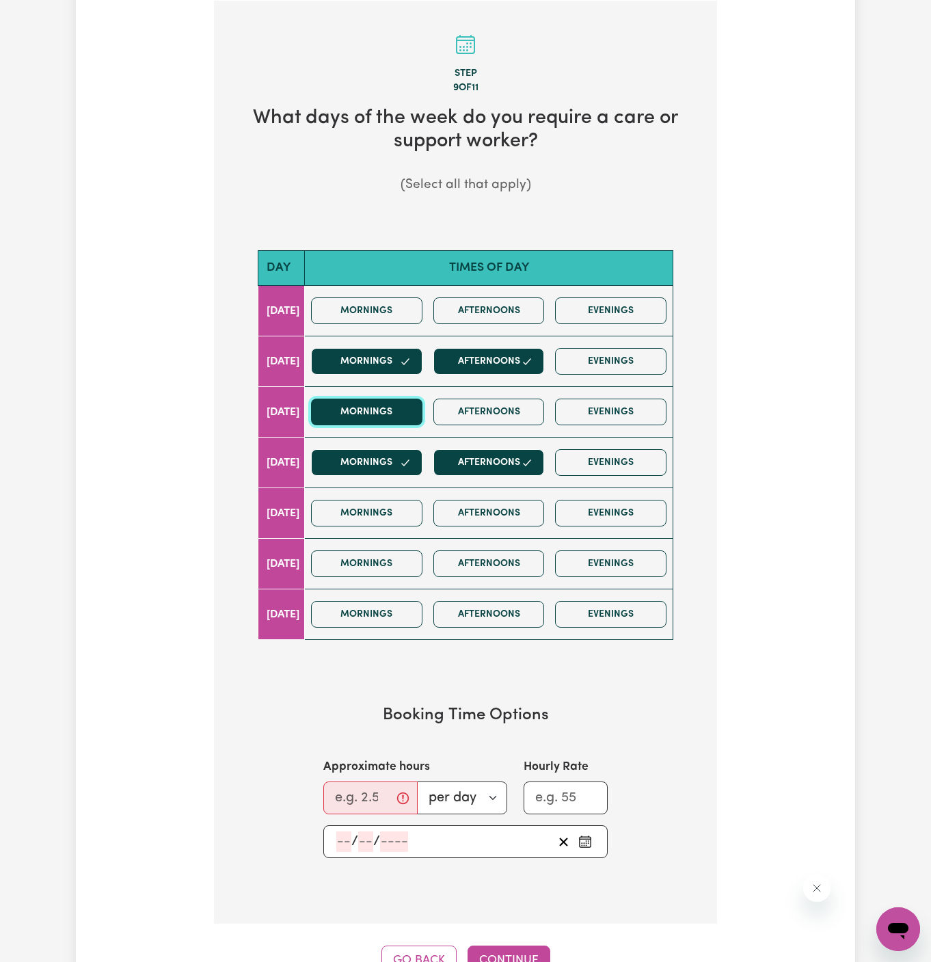
click at [423, 408] on button "Mornings" at bounding box center [366, 412] width 111 height 27
click at [501, 411] on button "Afternoons" at bounding box center [489, 412] width 111 height 27
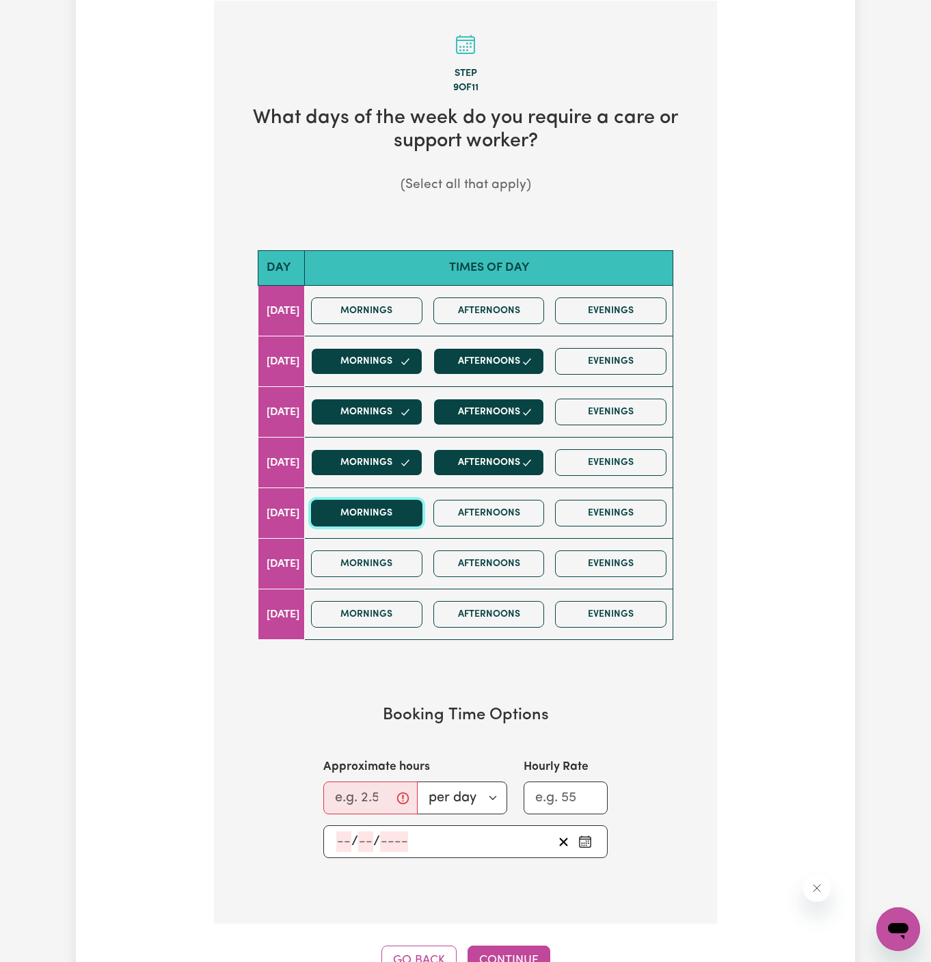
click at [412, 500] on button "Mornings" at bounding box center [366, 513] width 111 height 27
click at [457, 508] on button "Afternoons" at bounding box center [489, 513] width 111 height 27
click at [411, 462] on icon "button" at bounding box center [405, 462] width 11 height 11
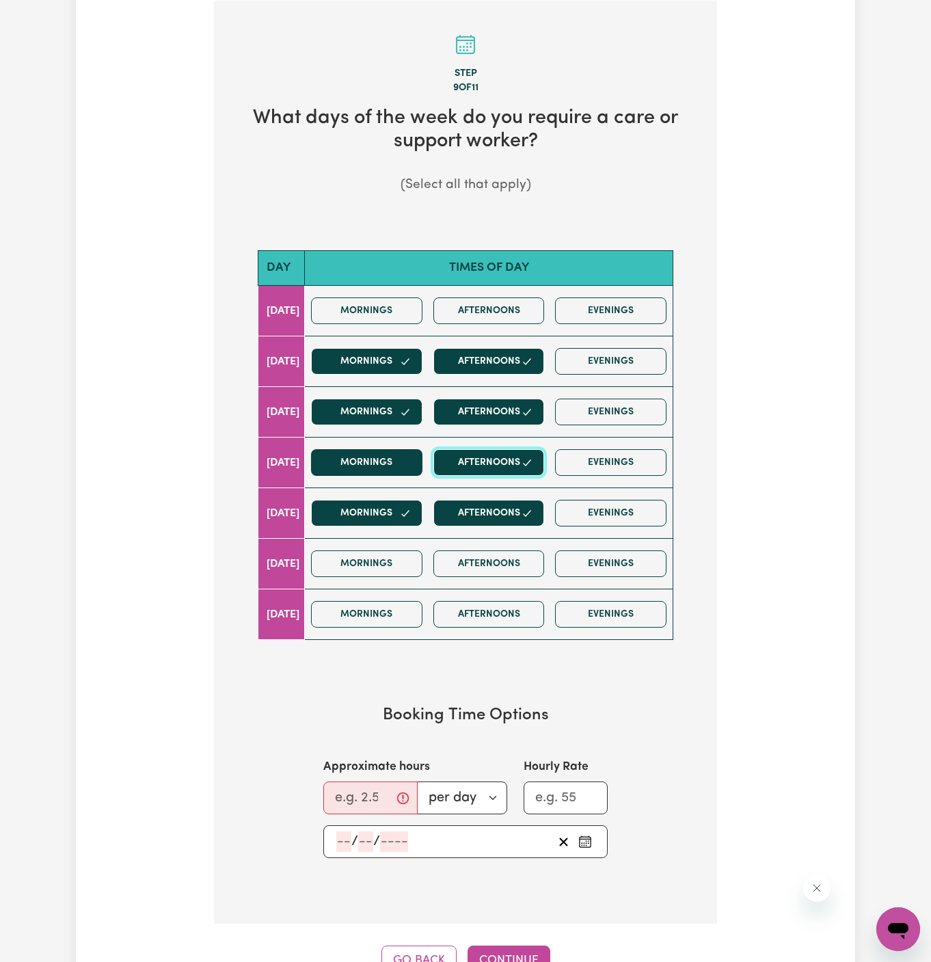
click at [479, 462] on button "Afternoons" at bounding box center [489, 462] width 111 height 27
click at [353, 788] on input "Approximate hours" at bounding box center [370, 798] width 94 height 33
type input "4"
click at [343, 832] on input "number" at bounding box center [343, 842] width 15 height 21
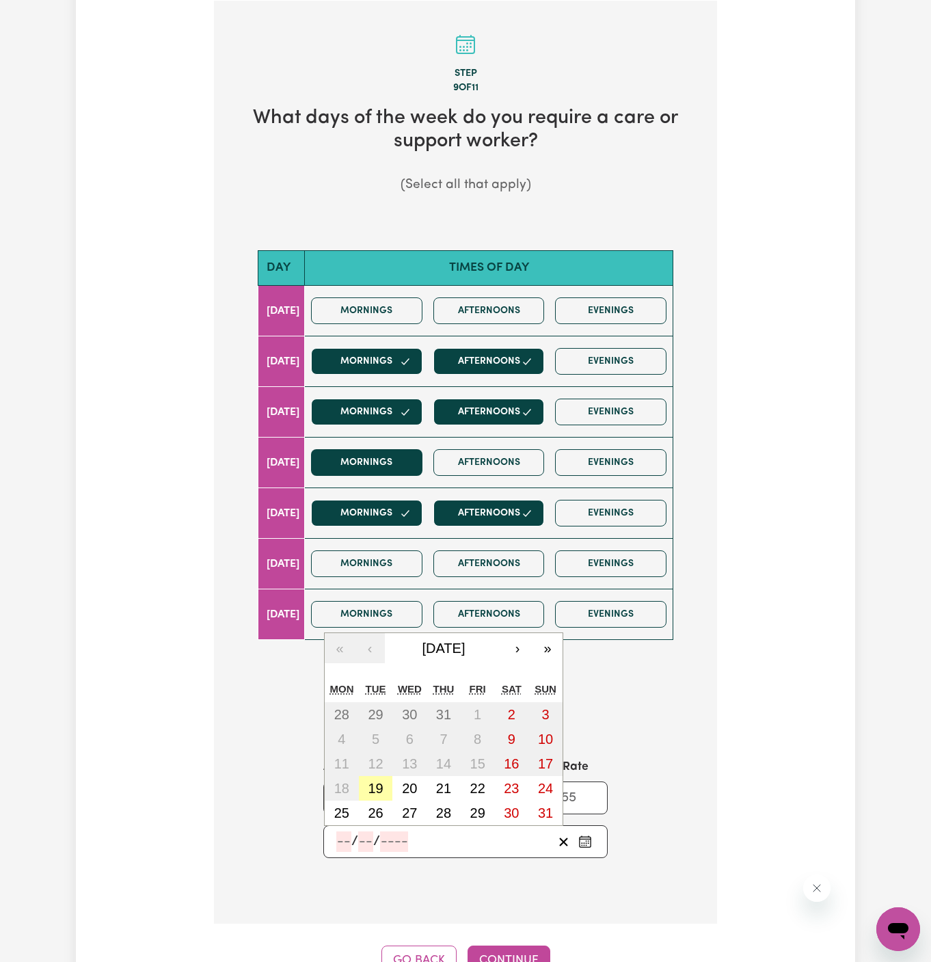
click at [385, 781] on button "19" at bounding box center [376, 788] width 34 height 25
type input "2025-08-19"
type input "19"
type input "8"
type input "2025"
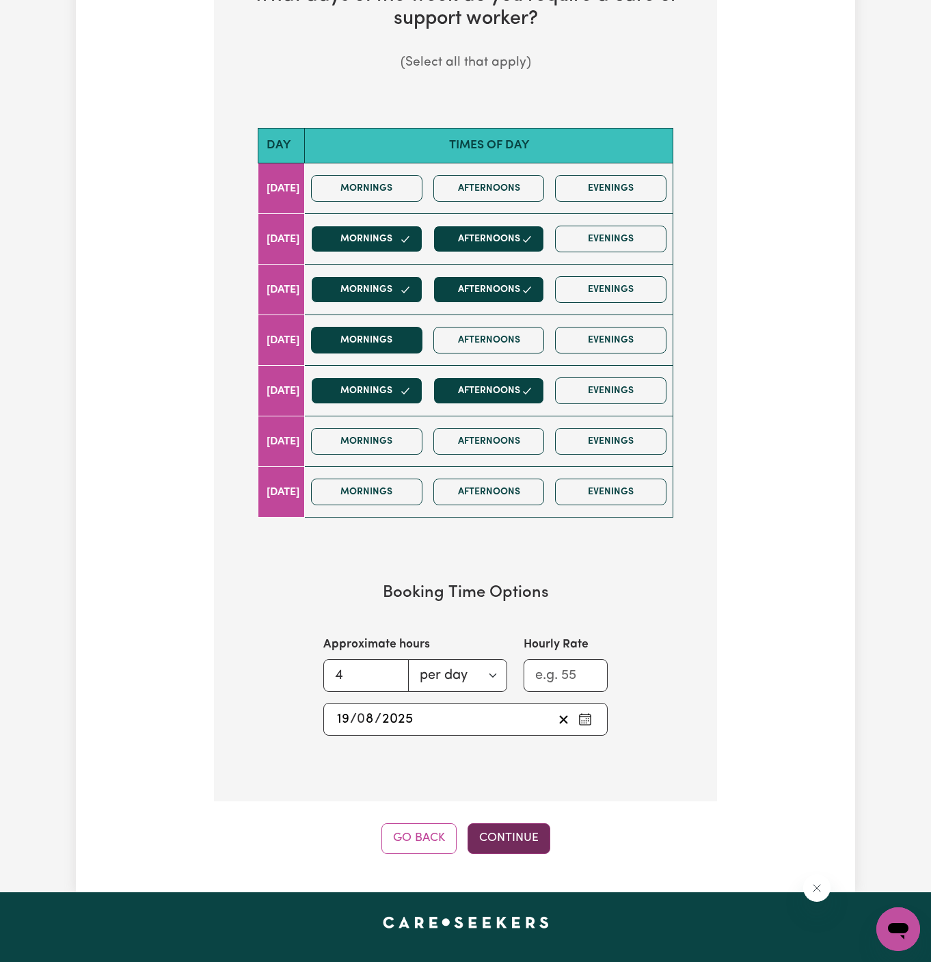
click at [533, 832] on button "Continue" at bounding box center [509, 838] width 83 height 30
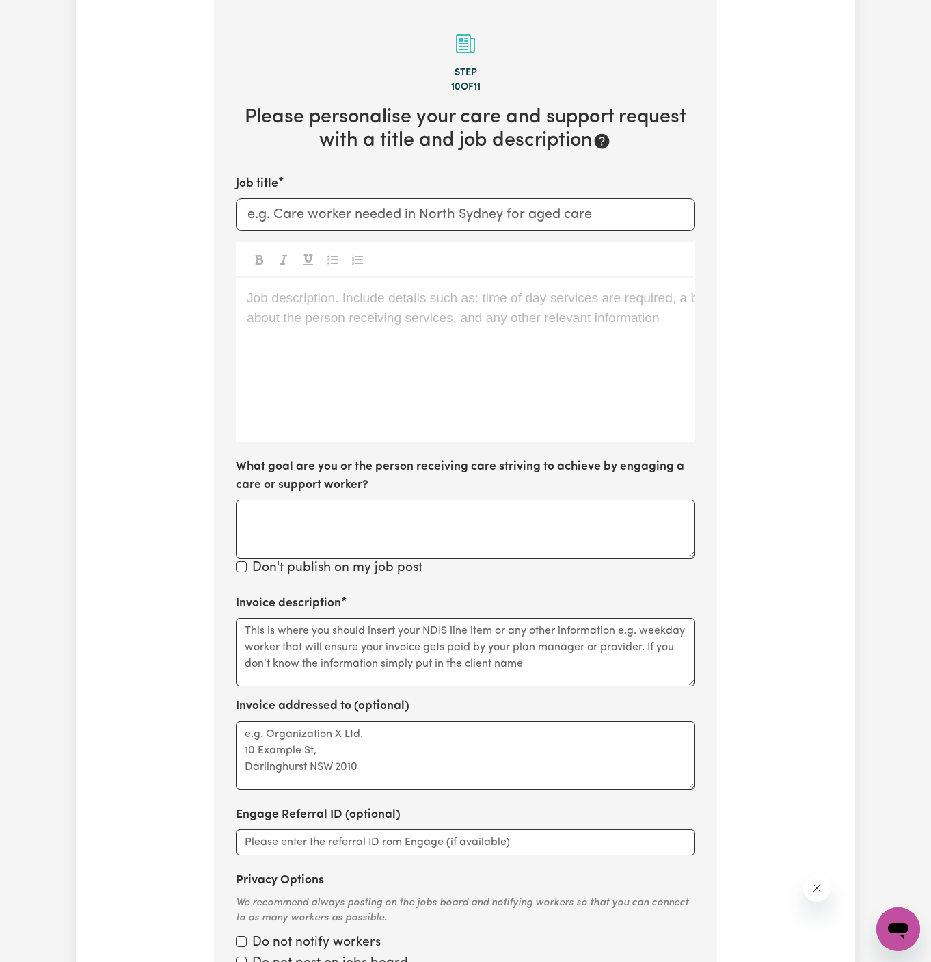
scroll to position [355, 0]
click at [565, 337] on div "Job description. Include details such as: time of day services are required, a …" at bounding box center [466, 360] width 460 height 164
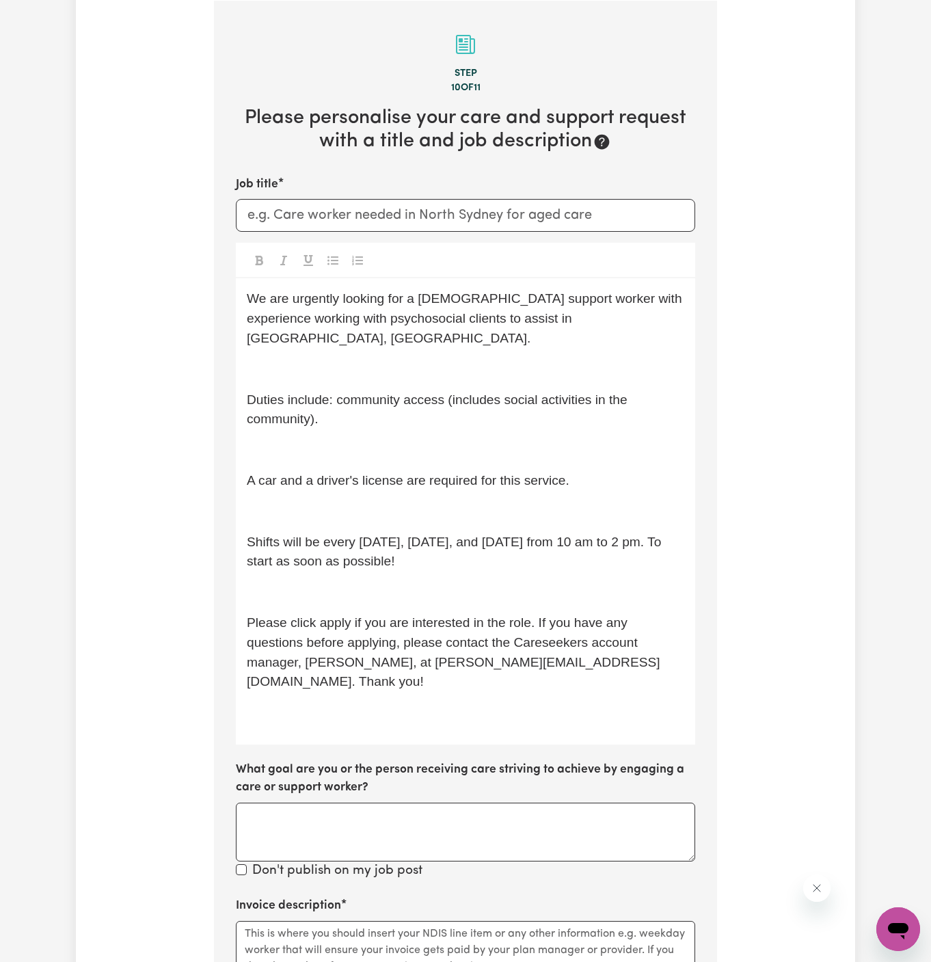
click at [565, 337] on div "We are urgently looking for a female support worker with experience working wit…" at bounding box center [466, 511] width 460 height 466
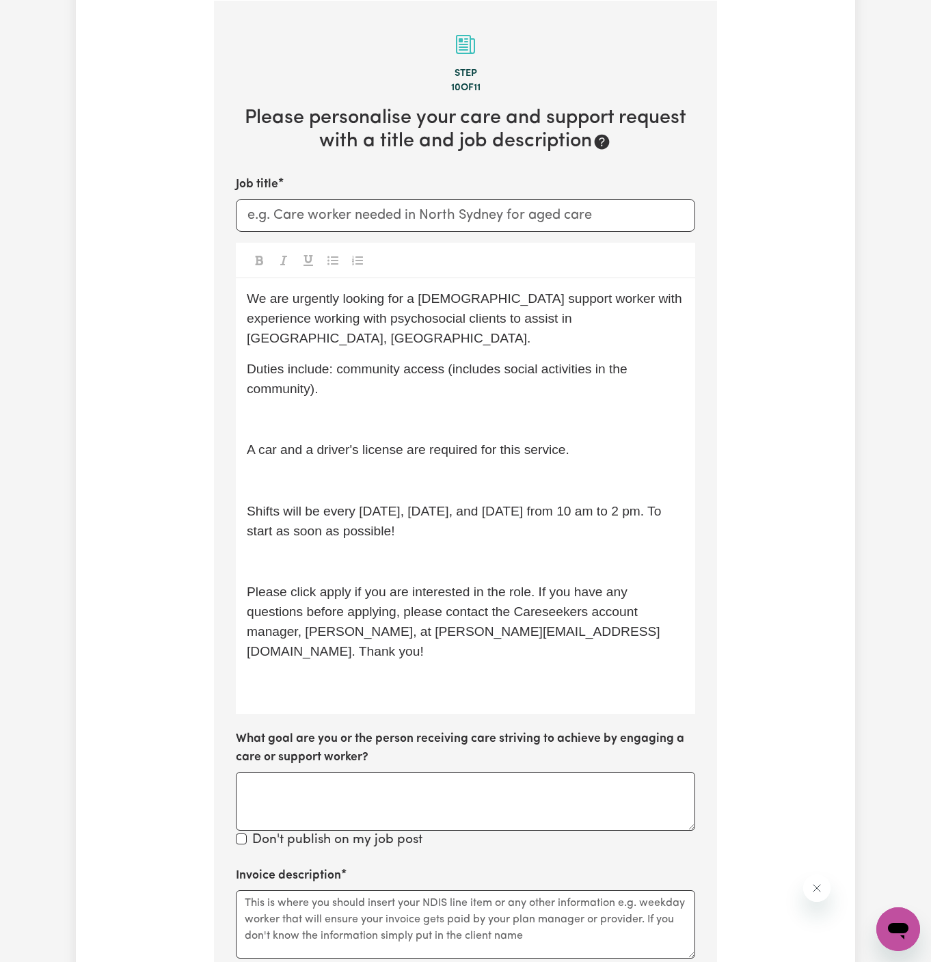
click at [553, 369] on p "Duties include: community access (includes social activities in the community)." at bounding box center [466, 380] width 438 height 40
click at [541, 410] on p "﻿" at bounding box center [466, 420] width 438 height 20
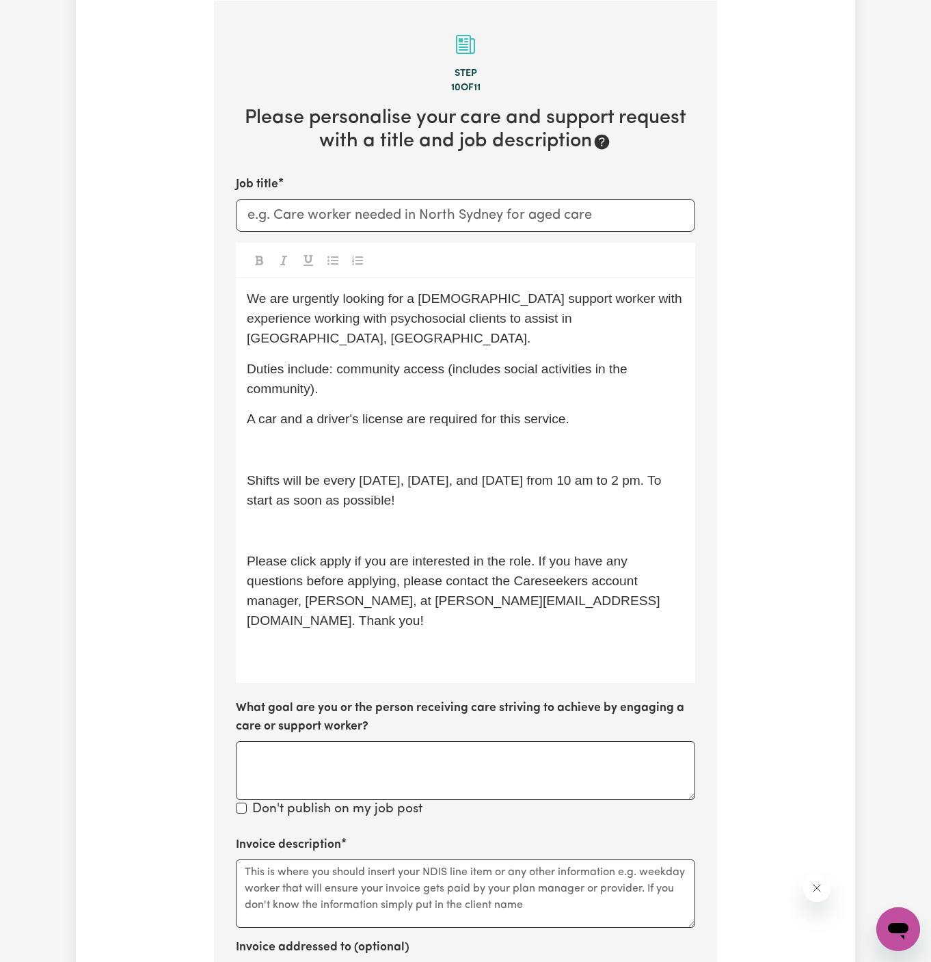
click at [537, 440] on p "﻿" at bounding box center [466, 450] width 438 height 20
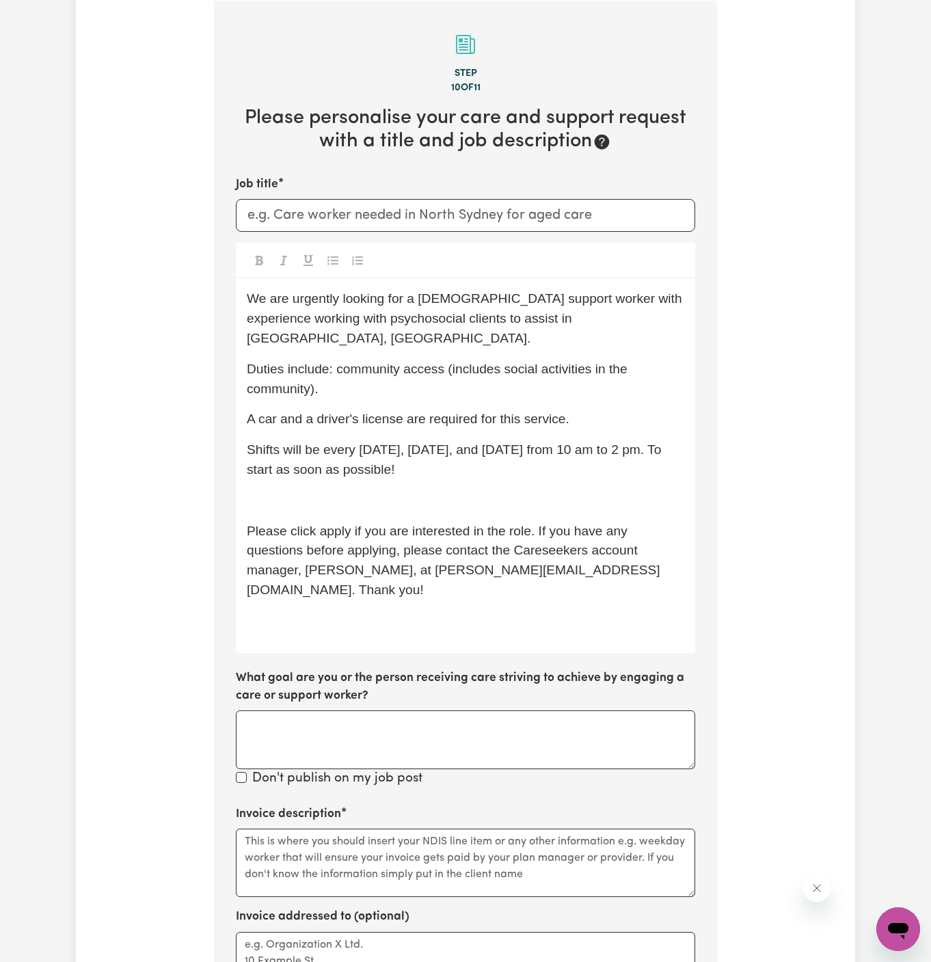
click at [531, 491] on p "﻿" at bounding box center [466, 501] width 438 height 20
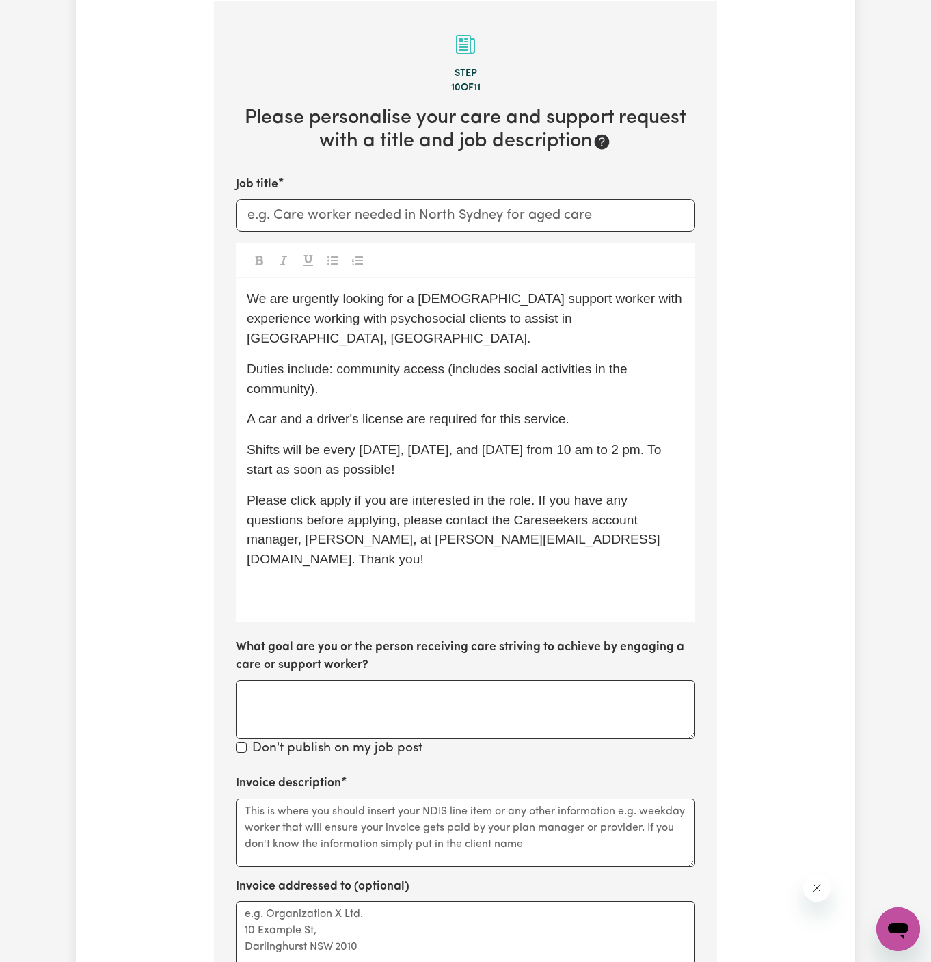
click at [359, 442] on span "Shifts will be every Wednesday, Thursday, and Friday from 10 am to 2 pm. To sta…" at bounding box center [456, 459] width 419 height 34
click at [523, 440] on p "Shifts will be every Tuesday, Wednesday, Thursday, and Friday from 10 am to 2 p…" at bounding box center [466, 460] width 438 height 40
click at [391, 581] on p "﻿" at bounding box center [466, 591] width 438 height 20
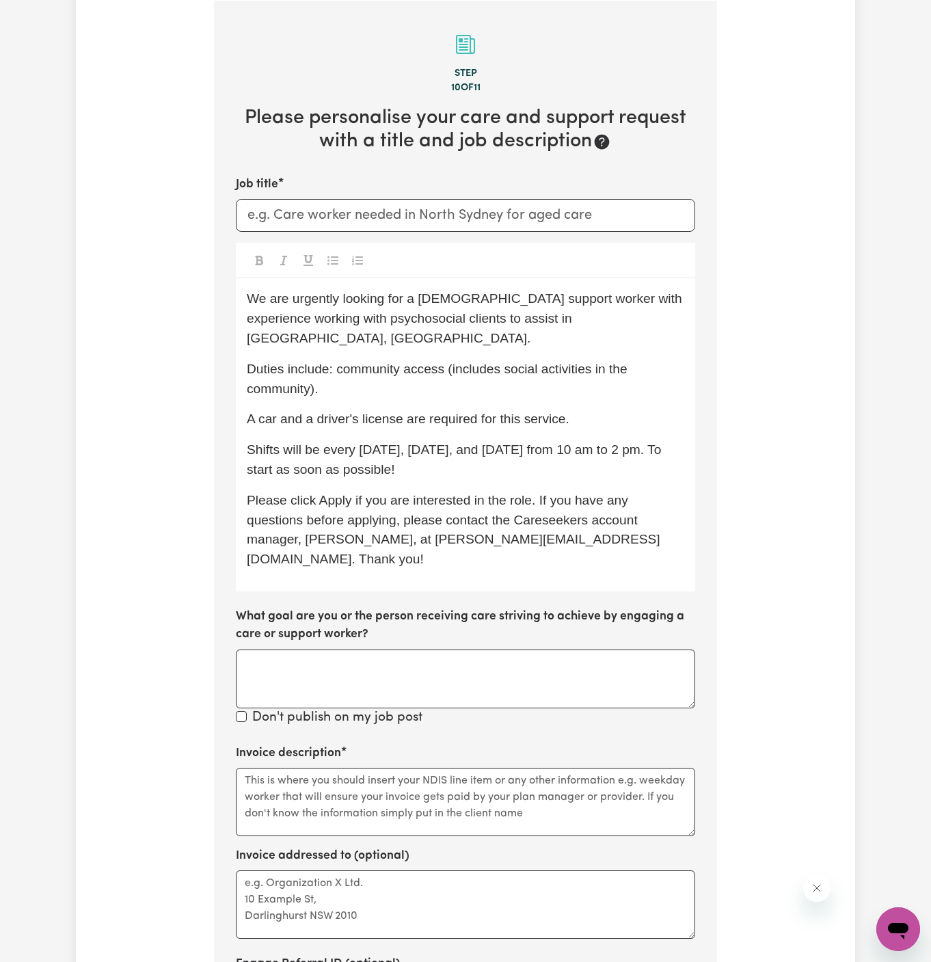
click at [385, 198] on div "Job title" at bounding box center [466, 204] width 460 height 56
click at [380, 213] on input "Job title" at bounding box center [466, 215] width 460 height 33
paste input "Female Support Worker Needed In Surry Hills, NSW"
type input "Female Support Worker Needed In Surry Hills, NSW"
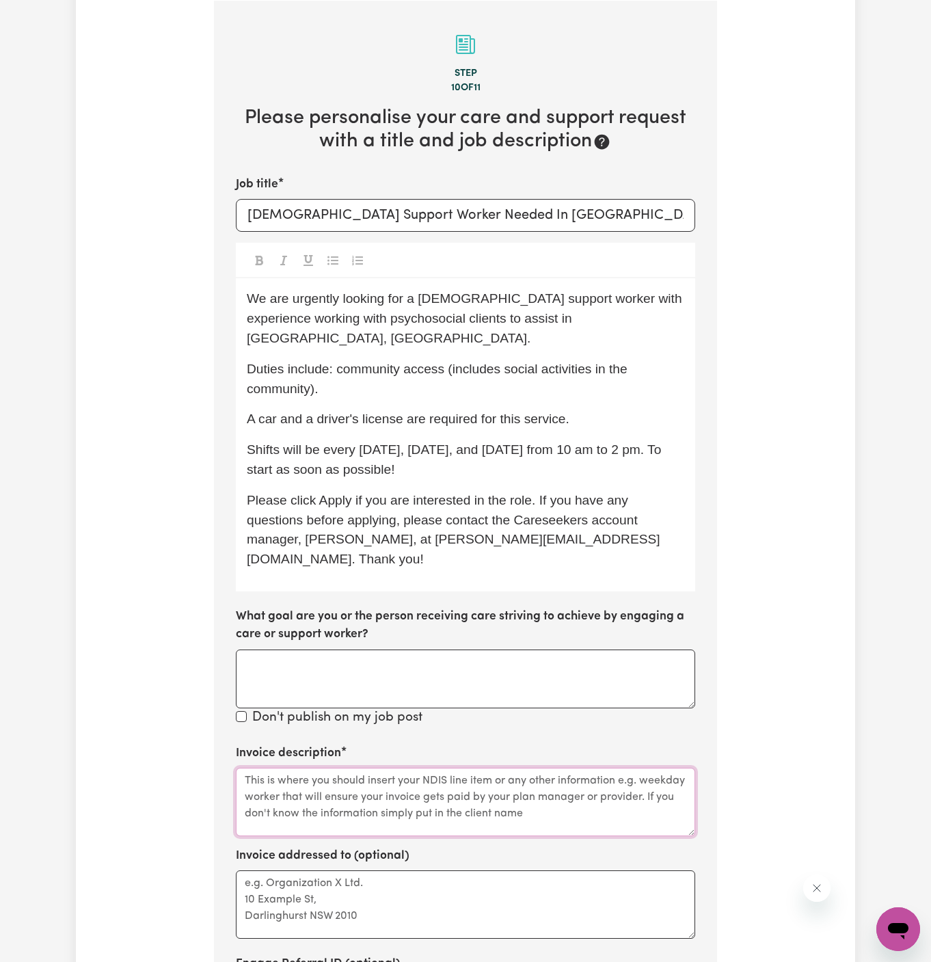
click at [465, 768] on textarea "Invoice description" at bounding box center [466, 802] width 460 height 68
paste textarea "c/o Astute Living Care"
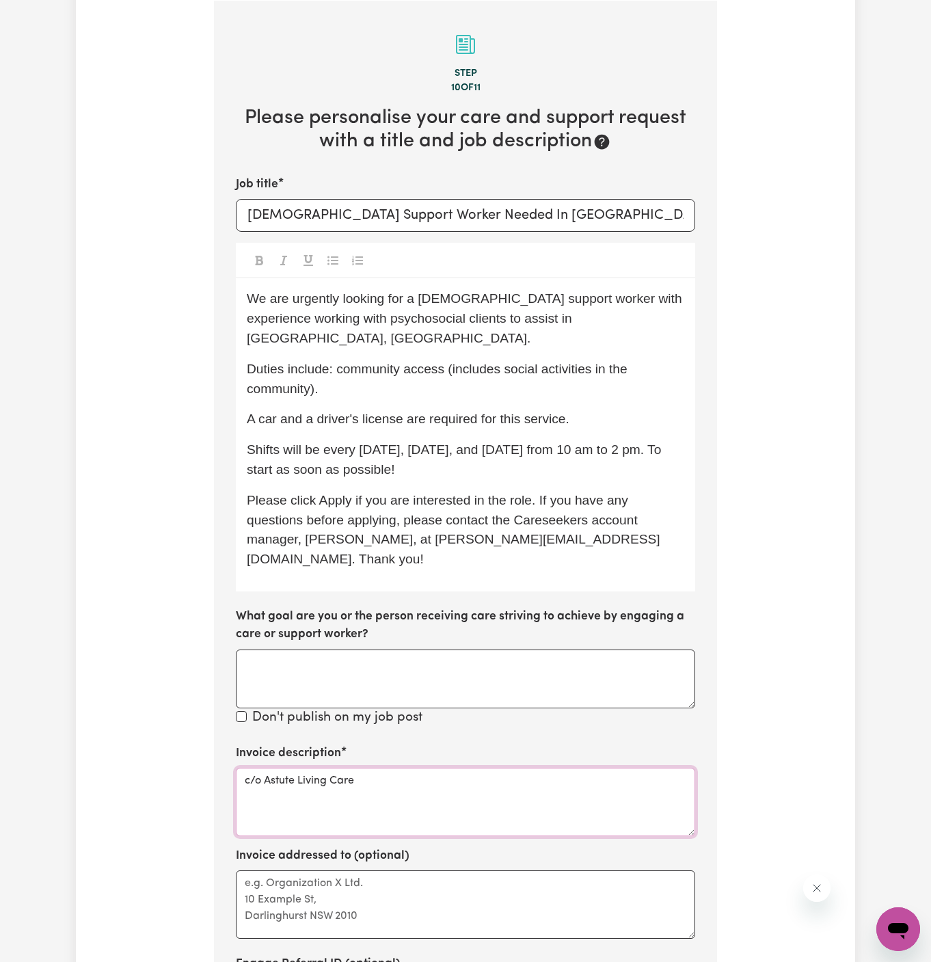
type textarea "c/o Astute Living Care"
click at [453, 871] on textarea "Invoice addressed to (optional)" at bounding box center [466, 905] width 460 height 68
paste textarea "c/o Astute Living Care"
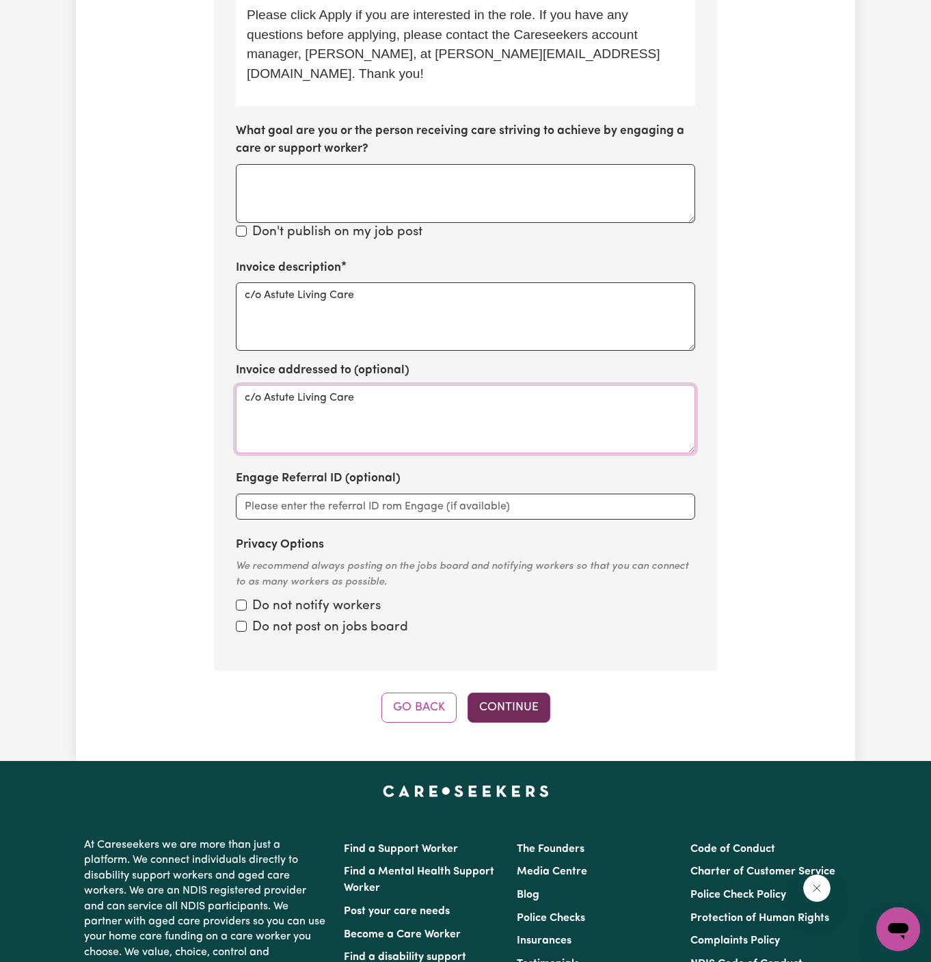
type textarea "c/o Astute Living Care"
click at [518, 693] on button "Continue" at bounding box center [509, 708] width 83 height 30
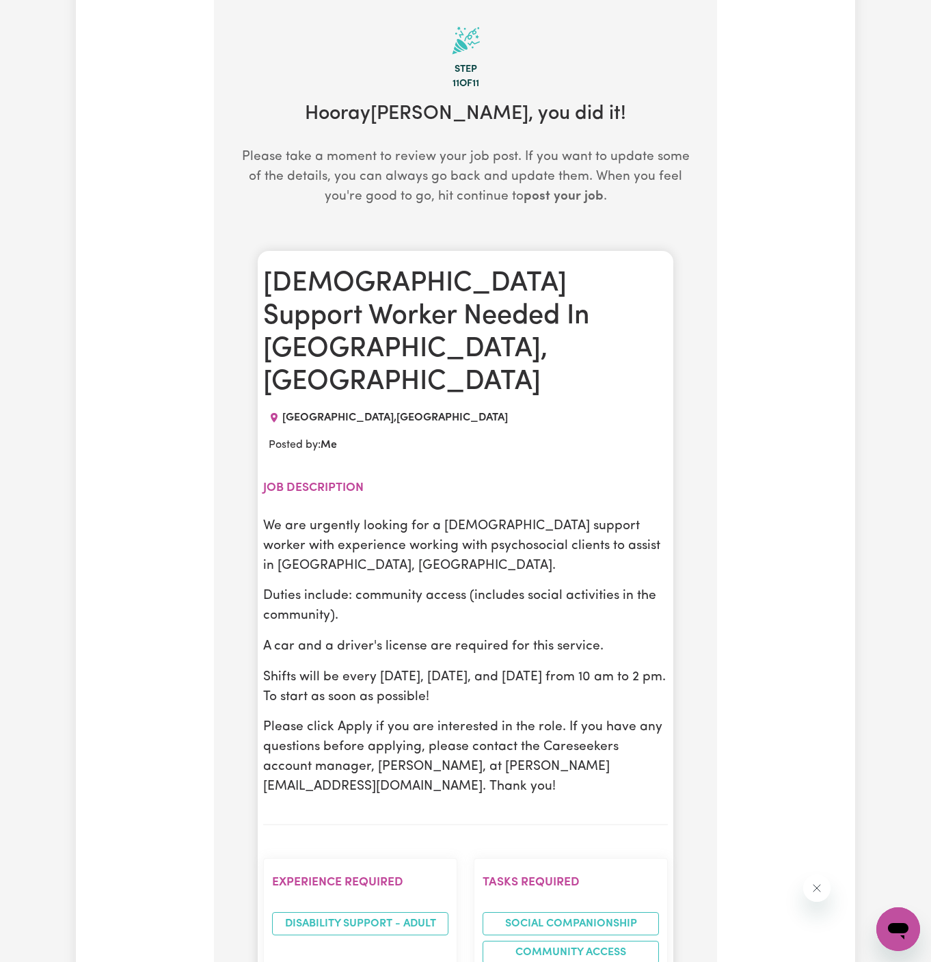
scroll to position [355, 0]
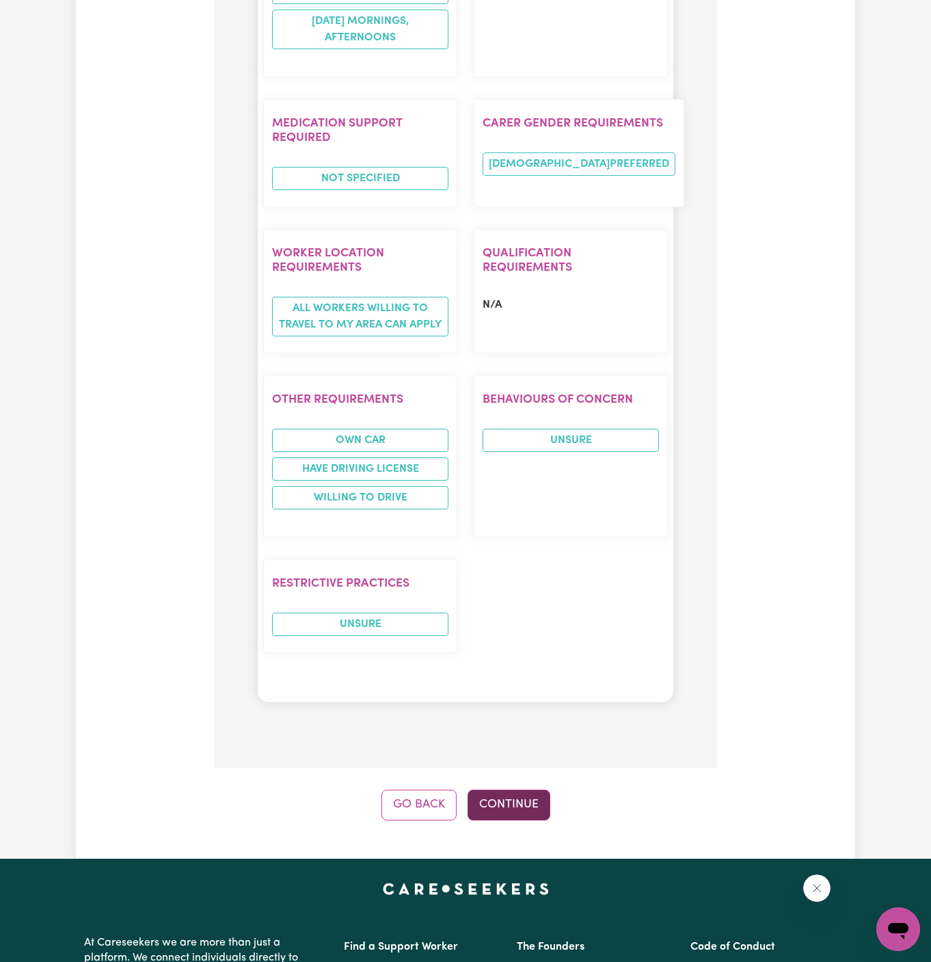
click at [523, 790] on button "Continue" at bounding box center [509, 805] width 83 height 30
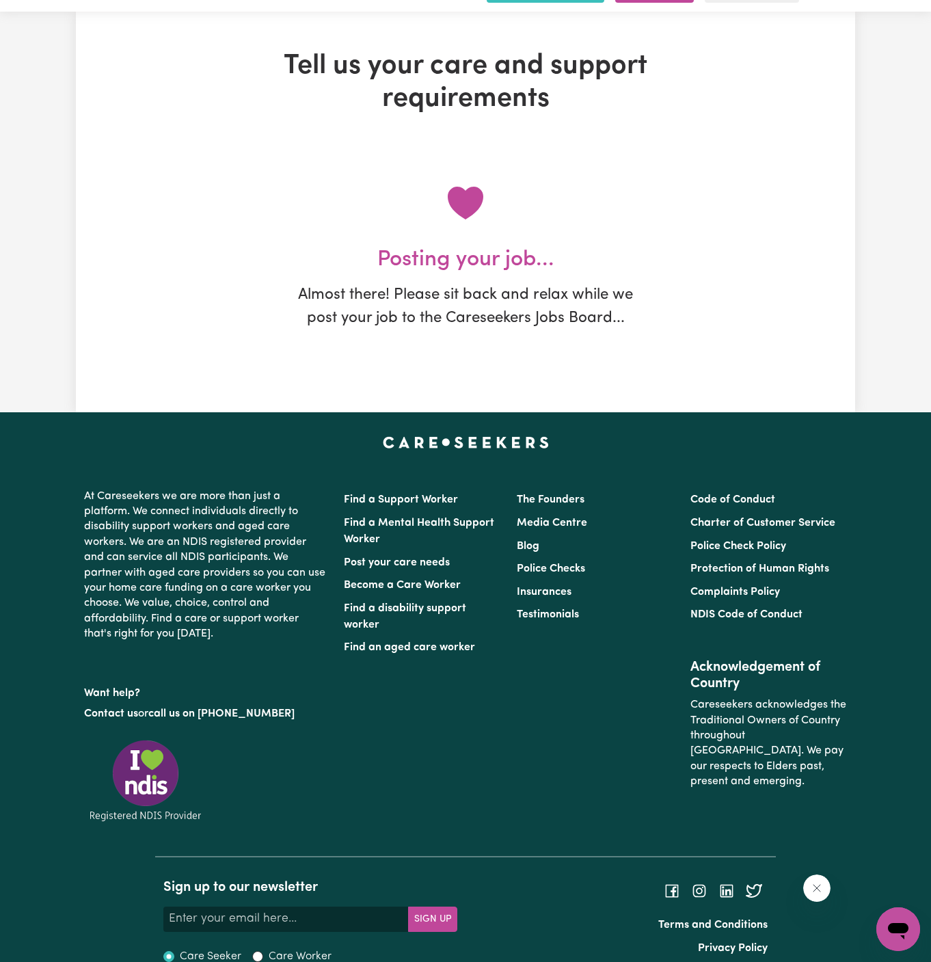
scroll to position [0, 0]
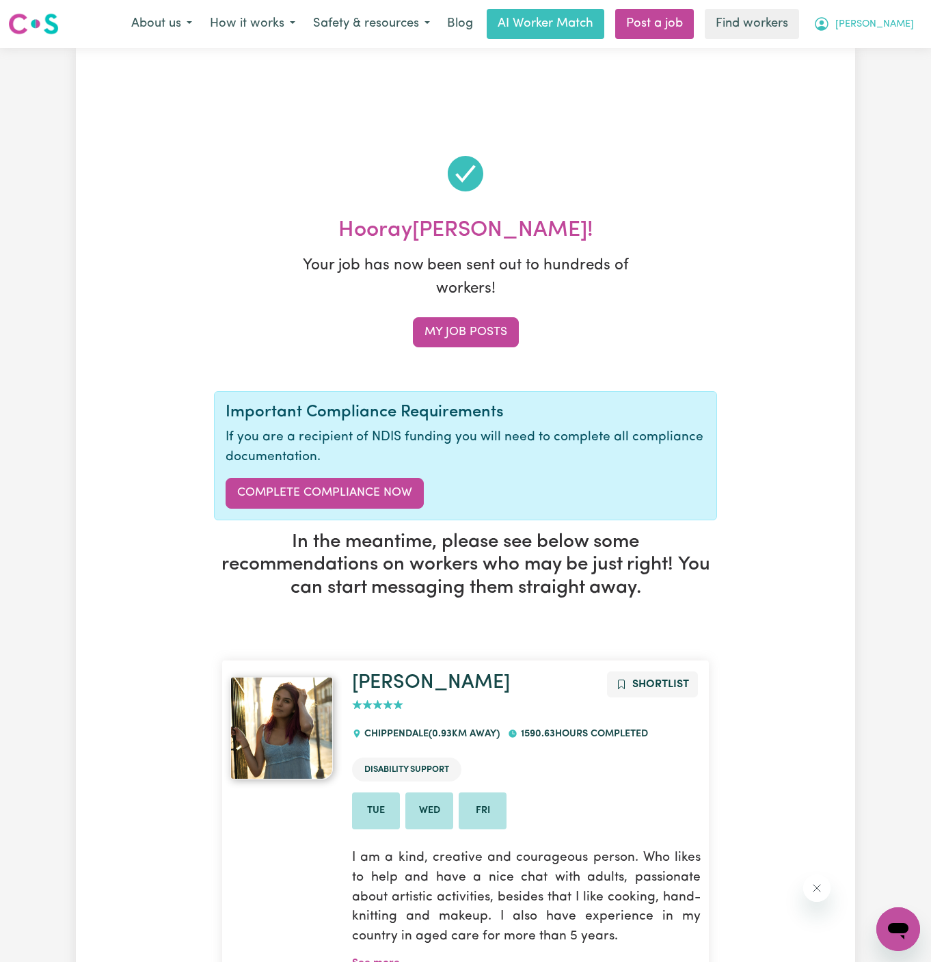
click at [914, 23] on button "[PERSON_NAME]" at bounding box center [864, 24] width 118 height 29
click at [906, 42] on link "My Dashboard" at bounding box center [868, 53] width 108 height 26
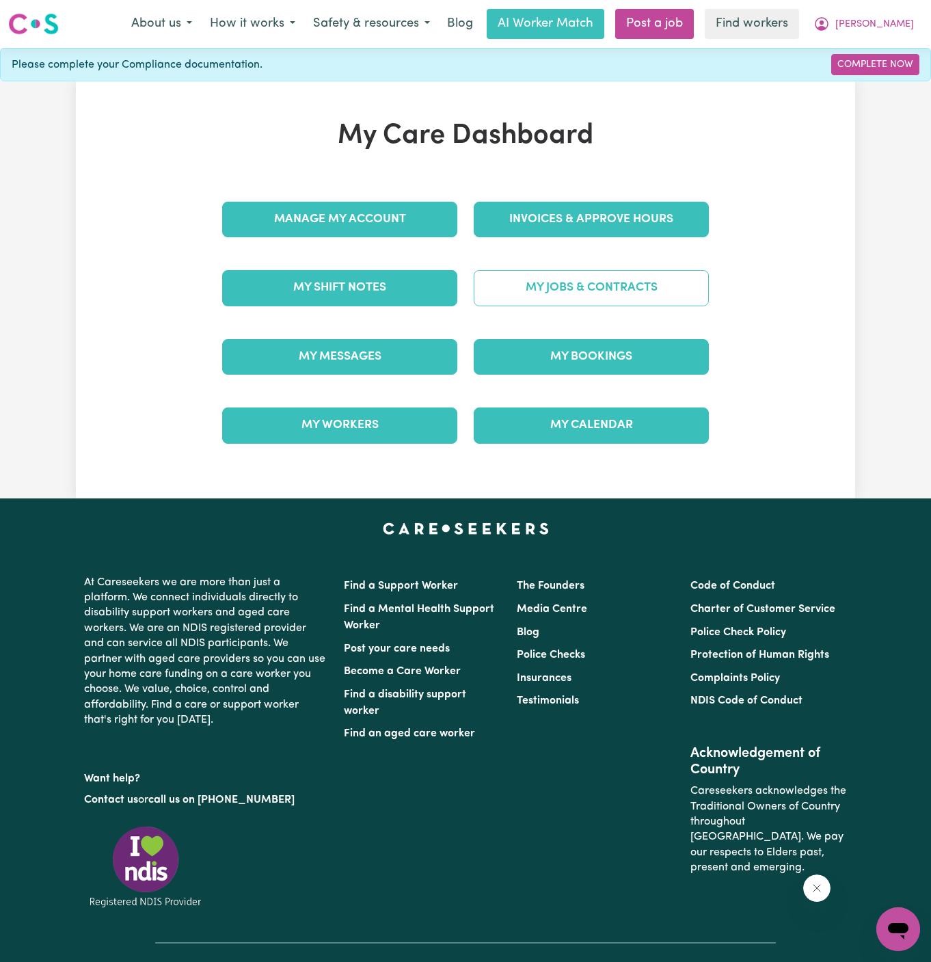
click at [602, 294] on link "My Jobs & Contracts" at bounding box center [591, 288] width 235 height 36
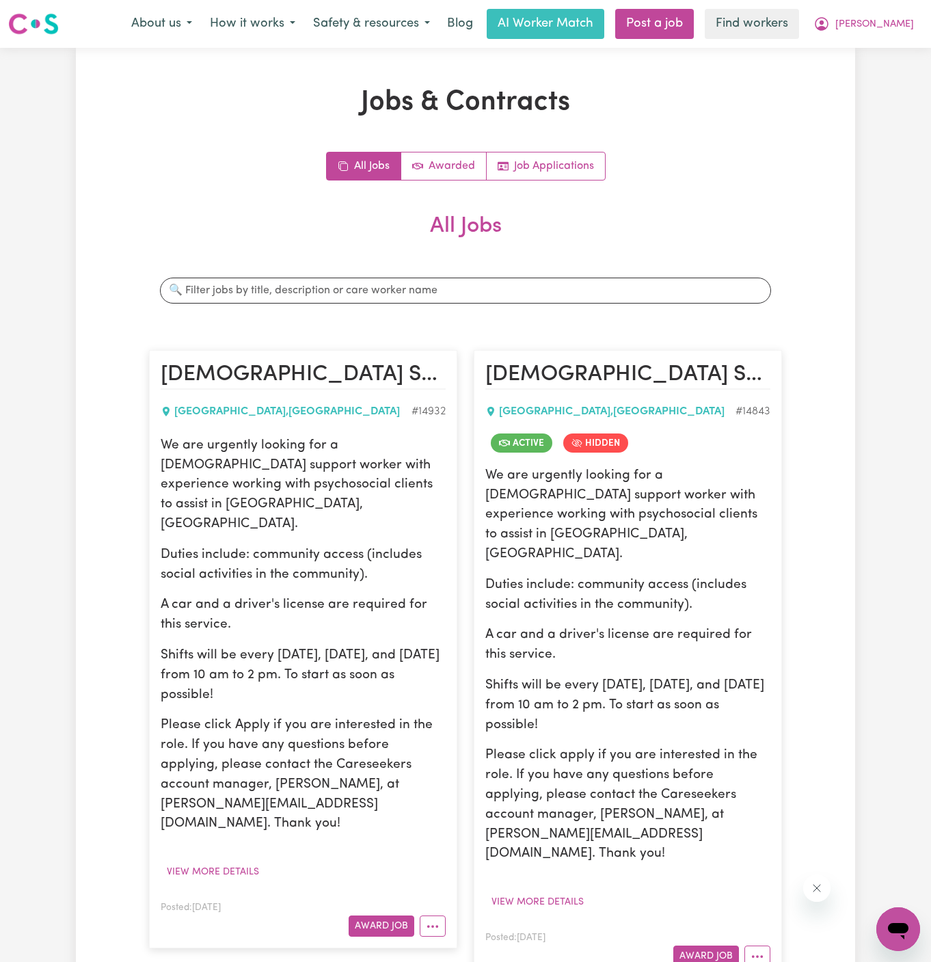
drag, startPoint x: 159, startPoint y: 440, endPoint x: 299, endPoint y: 646, distance: 248.5
click at [299, 646] on article "Female Support Worker Needed In Surry Hills, NSW SURRY HILLS , New South Wales …" at bounding box center [303, 649] width 308 height 598
copy div "We are urgently looking for a female support worker with experience working wit…"
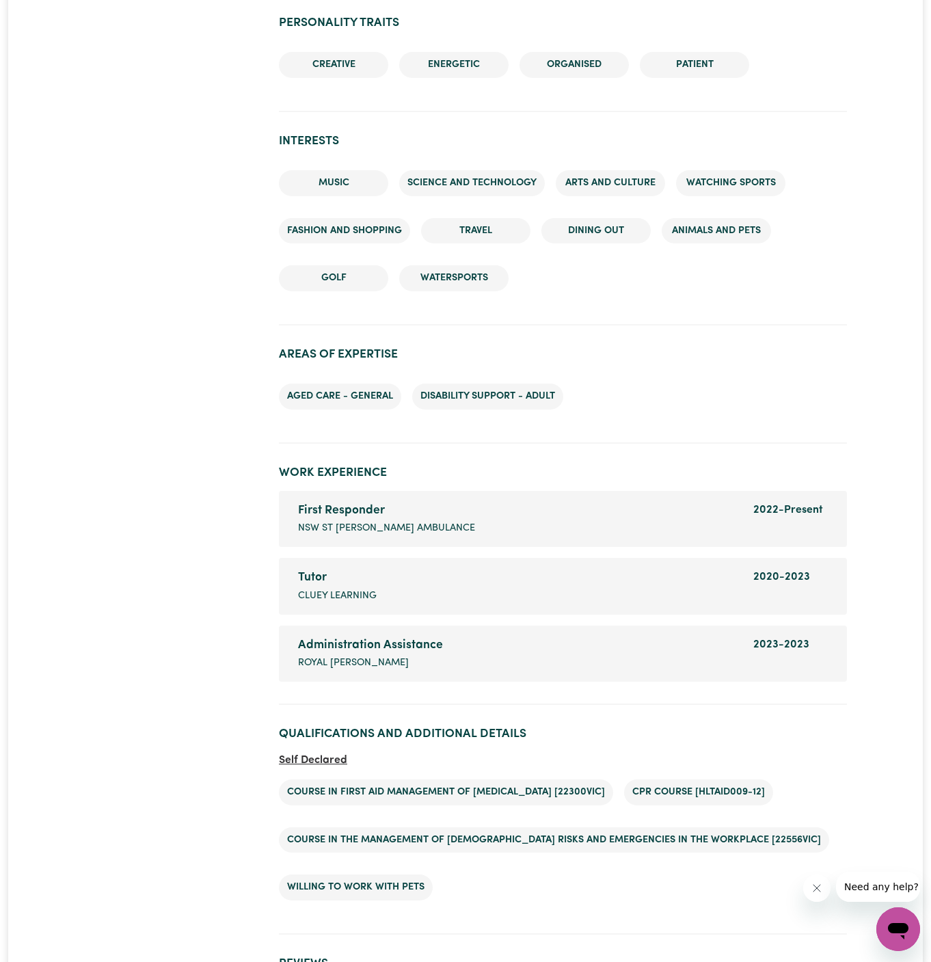
scroll to position [1711, 0]
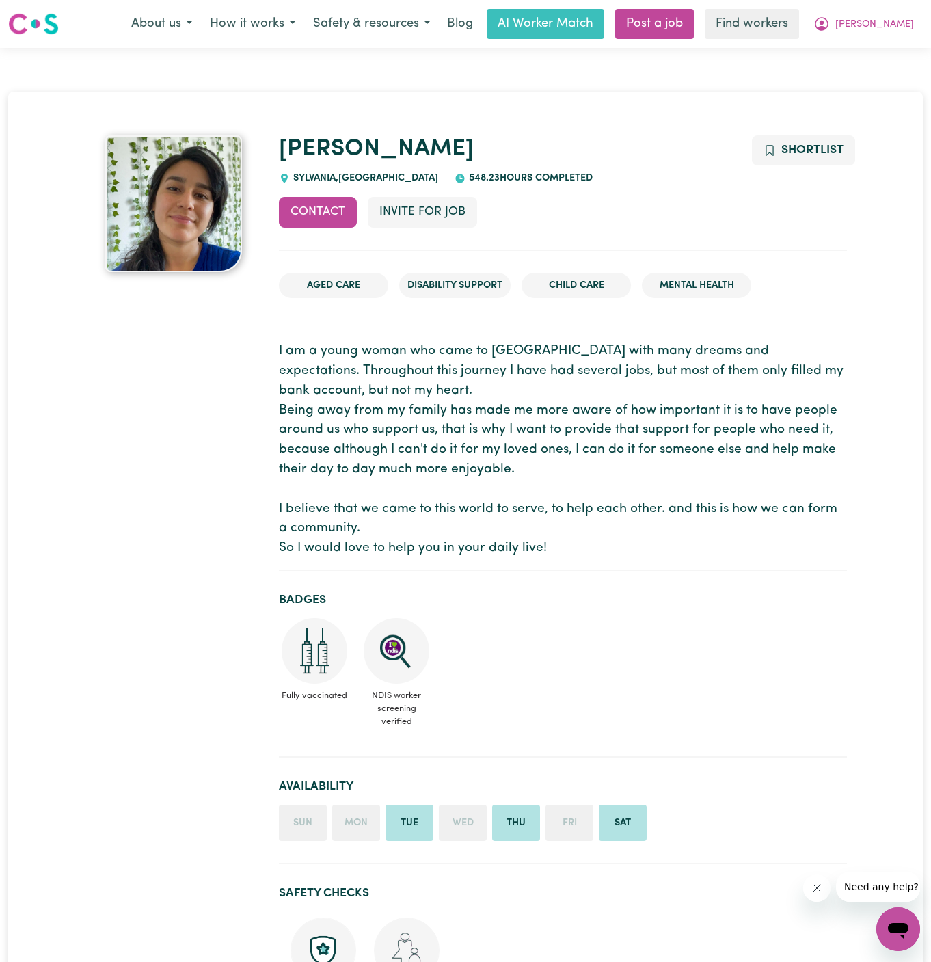
click at [319, 174] on span "SYLVANIA , New South Wales" at bounding box center [364, 178] width 148 height 10
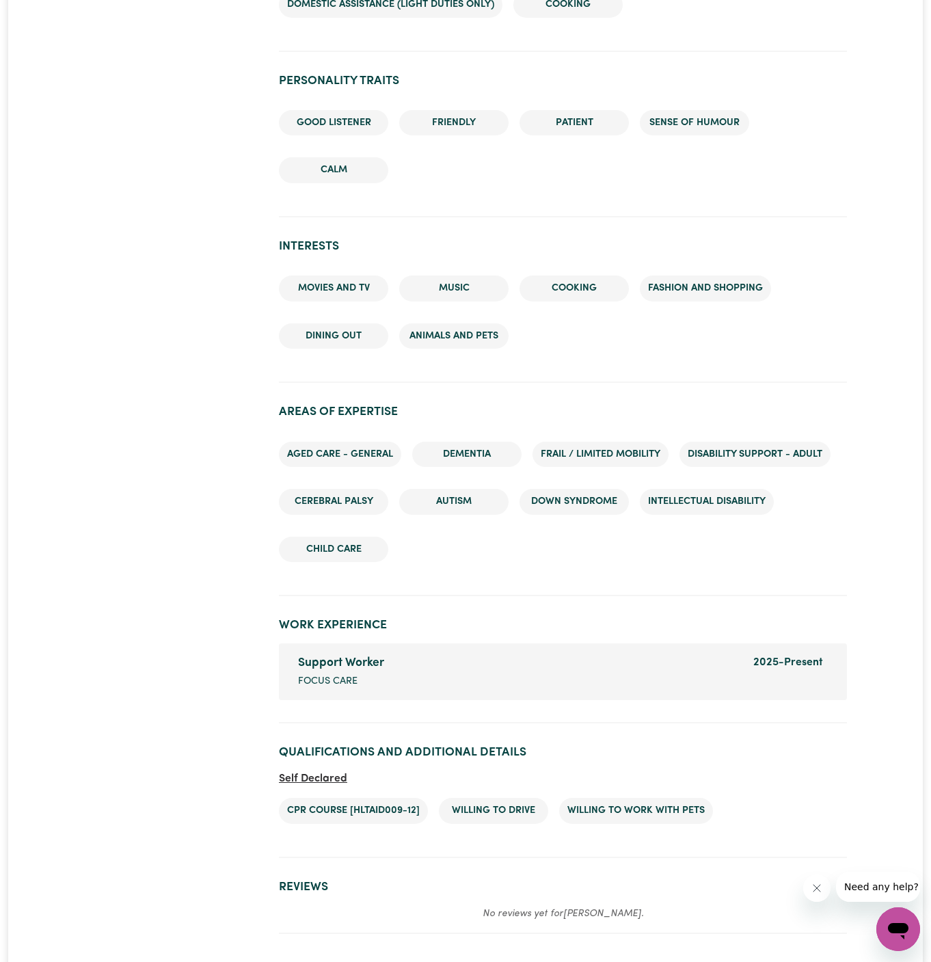
scroll to position [1880, 0]
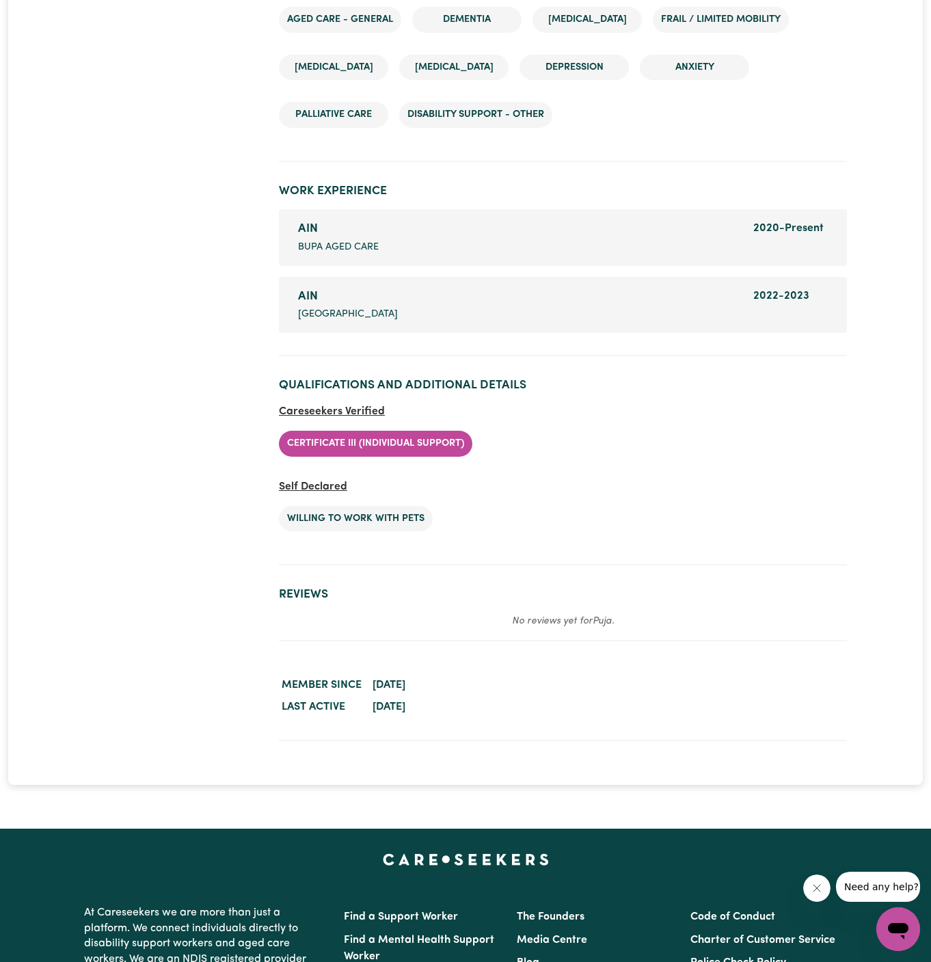
scroll to position [1966, 0]
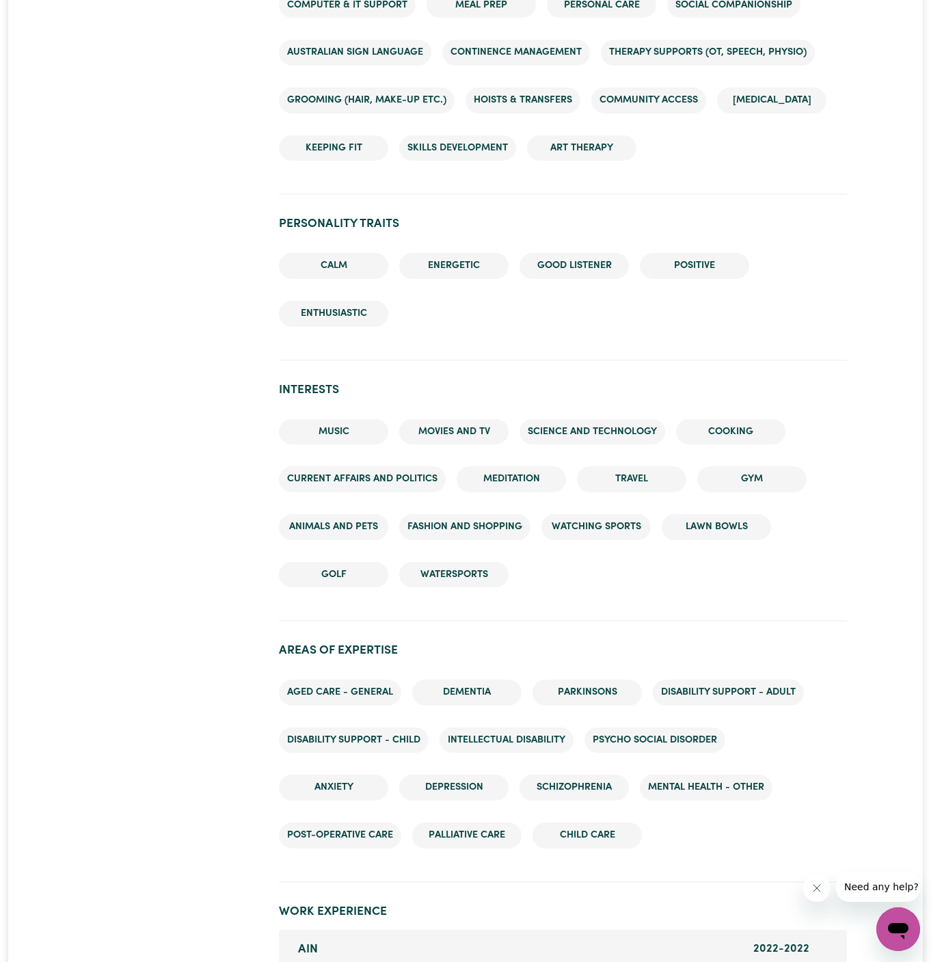
scroll to position [1786, 0]
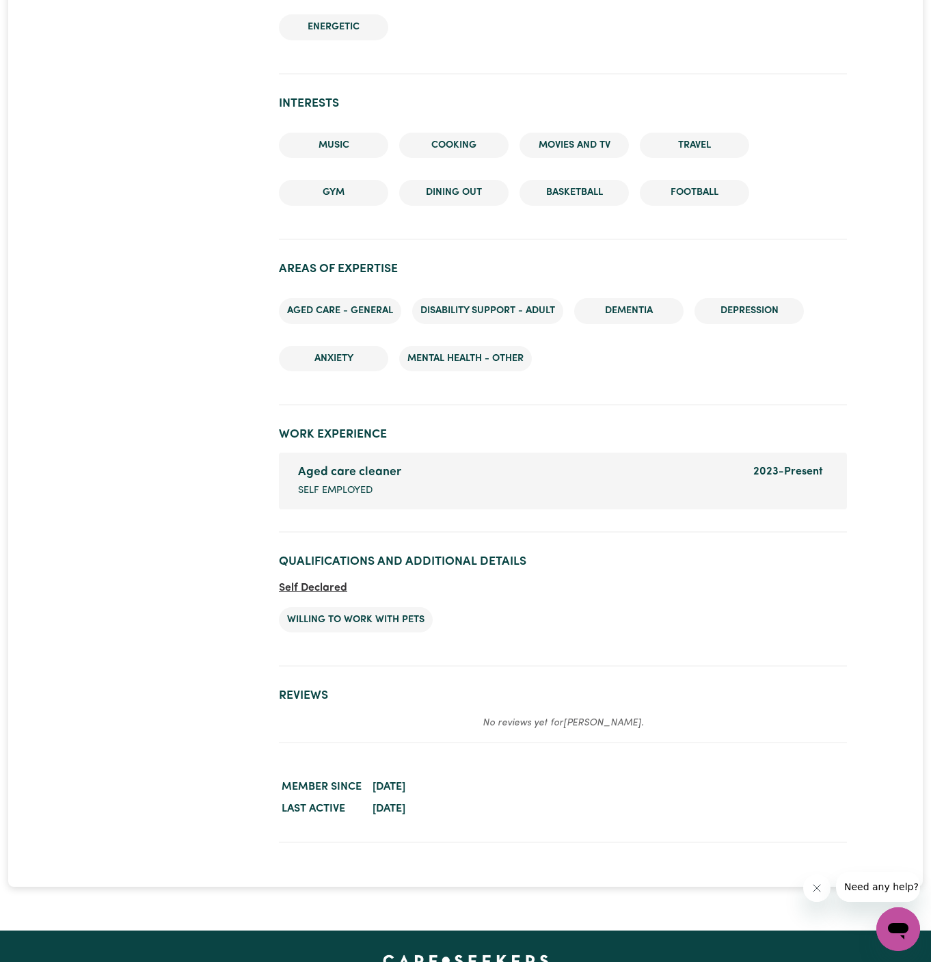
scroll to position [1805, 0]
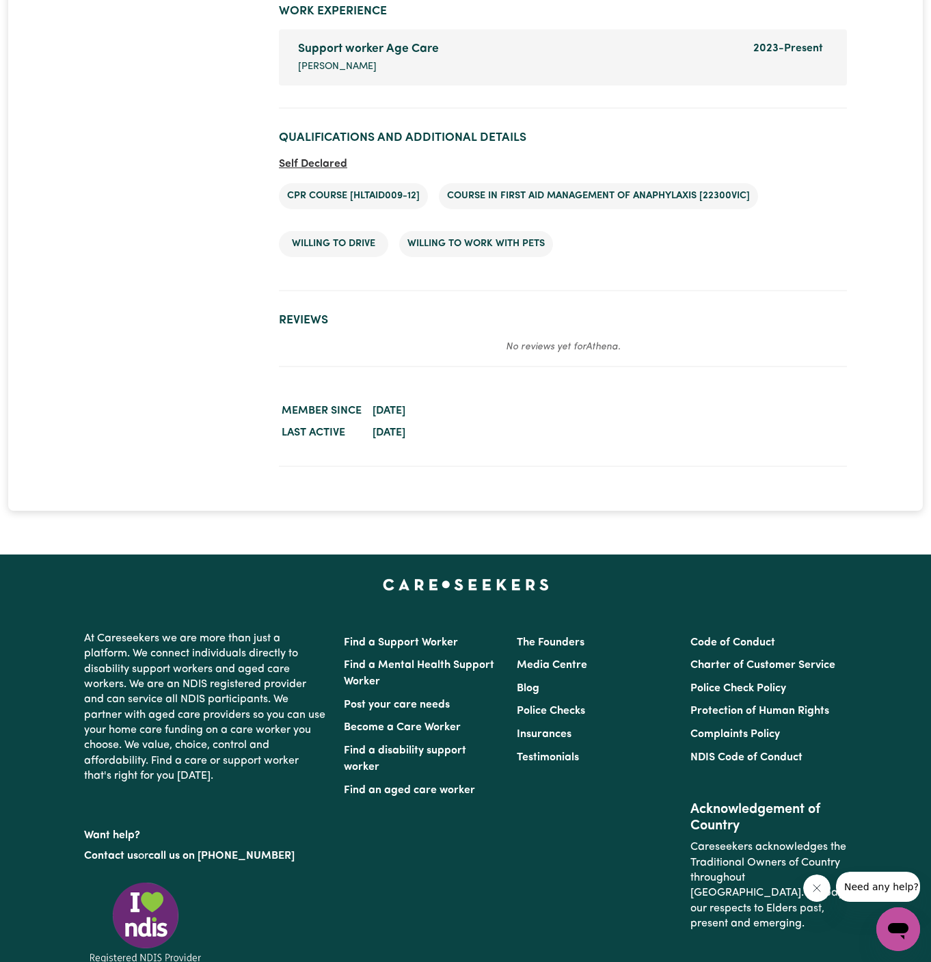
scroll to position [2202, 0]
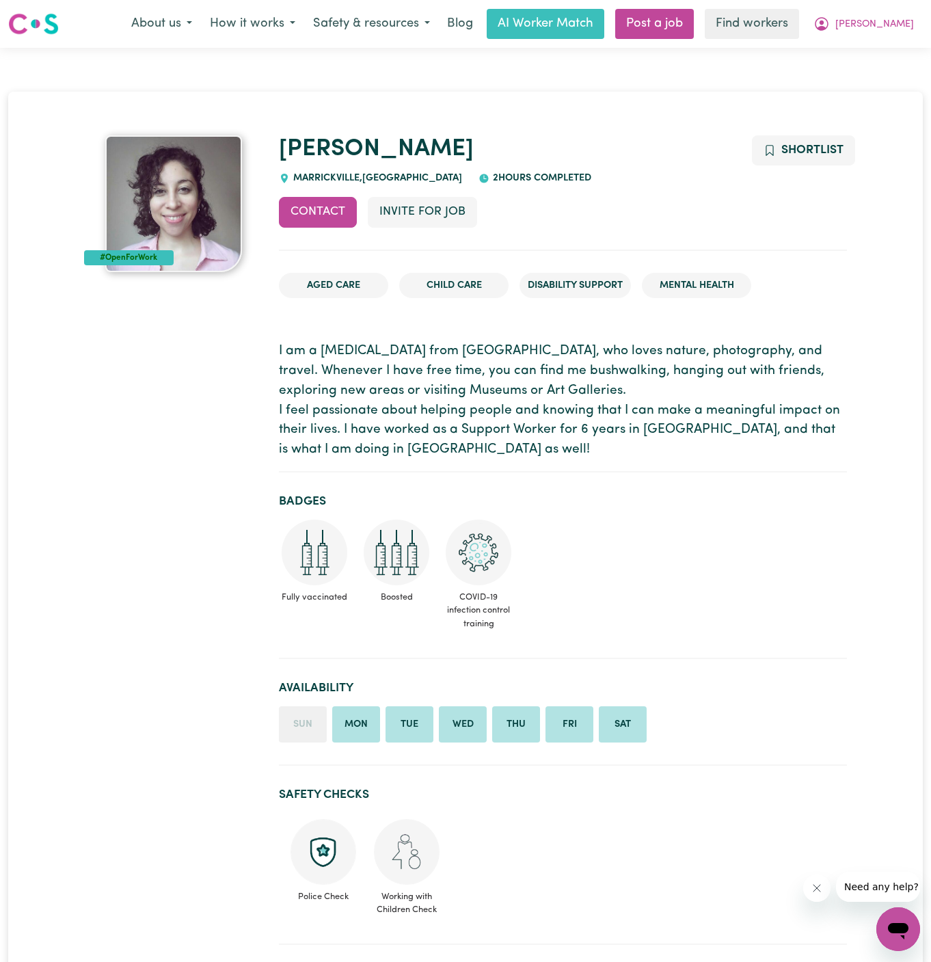
click at [344, 179] on span "[GEOGRAPHIC_DATA] , [GEOGRAPHIC_DATA]" at bounding box center [376, 178] width 172 height 10
copy span "MARRICKVILLE"
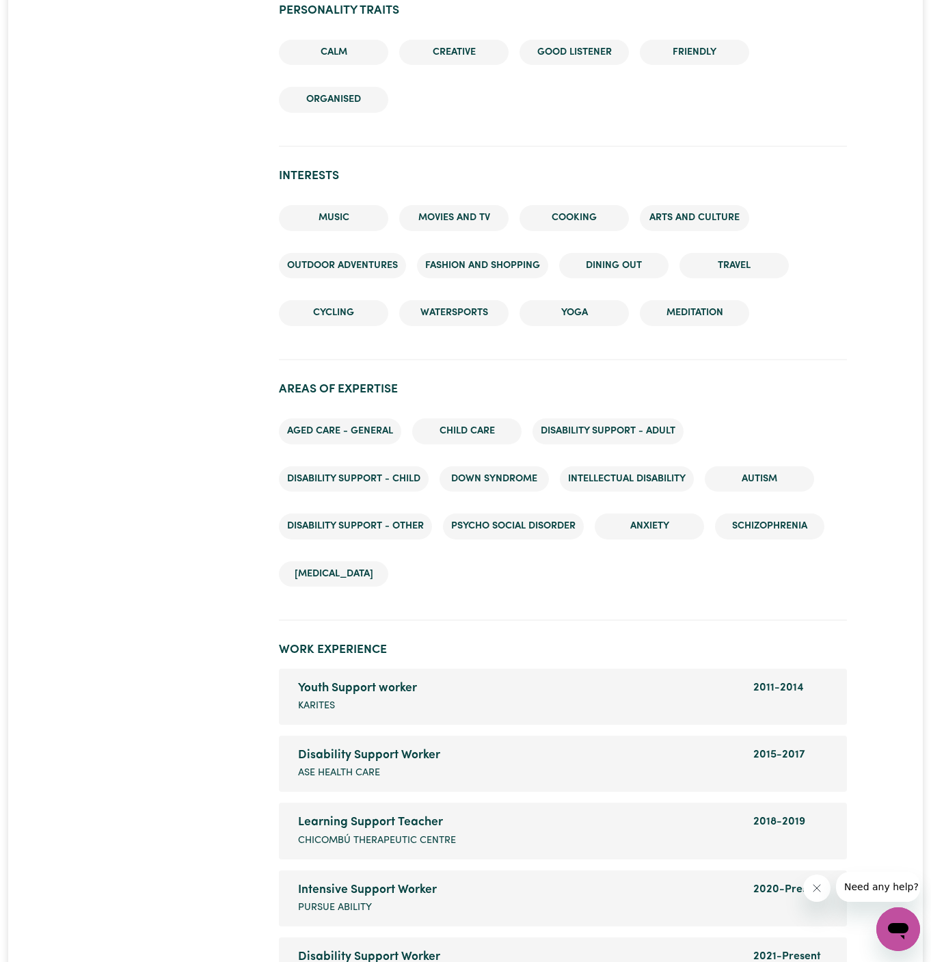
scroll to position [2021, 0]
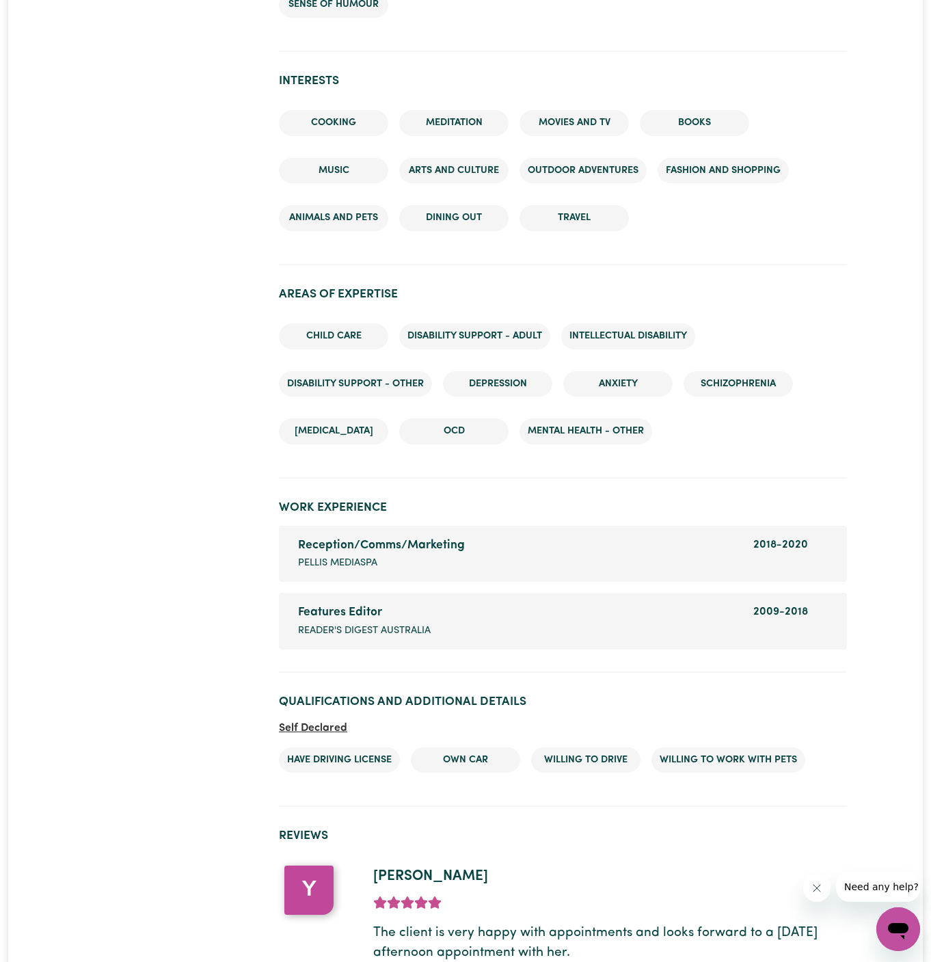
scroll to position [1786, 0]
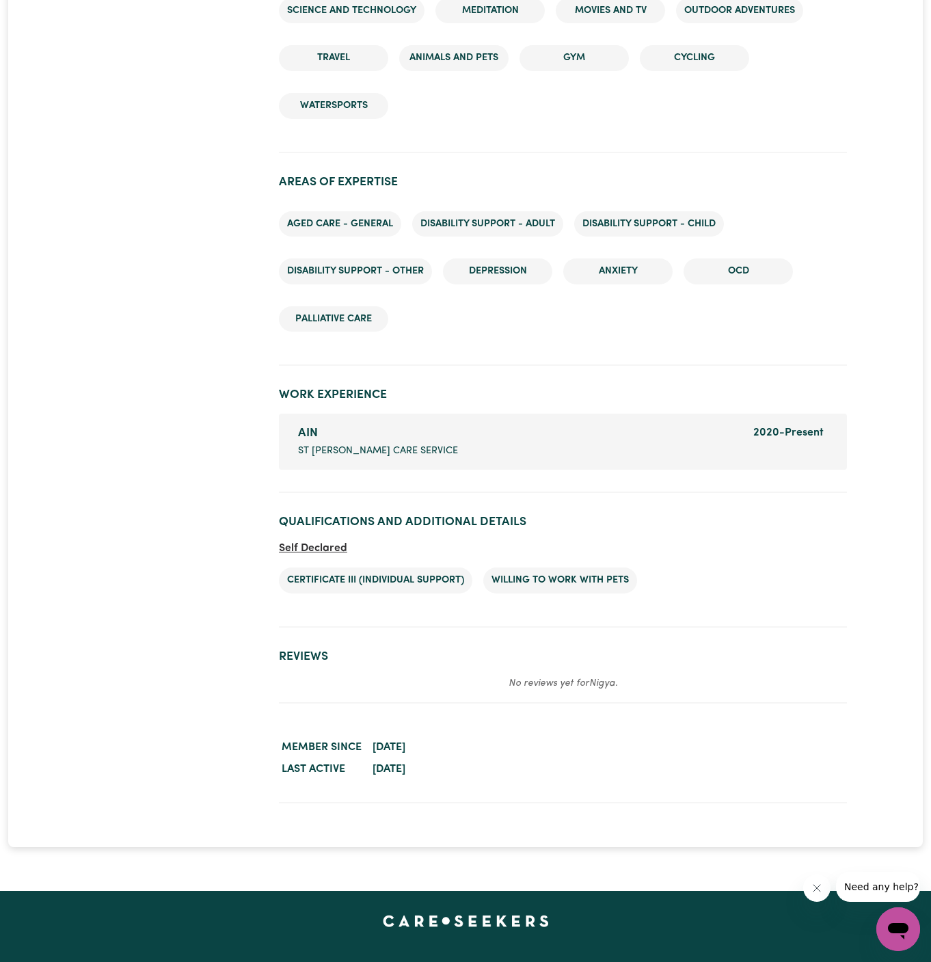
scroll to position [1729, 0]
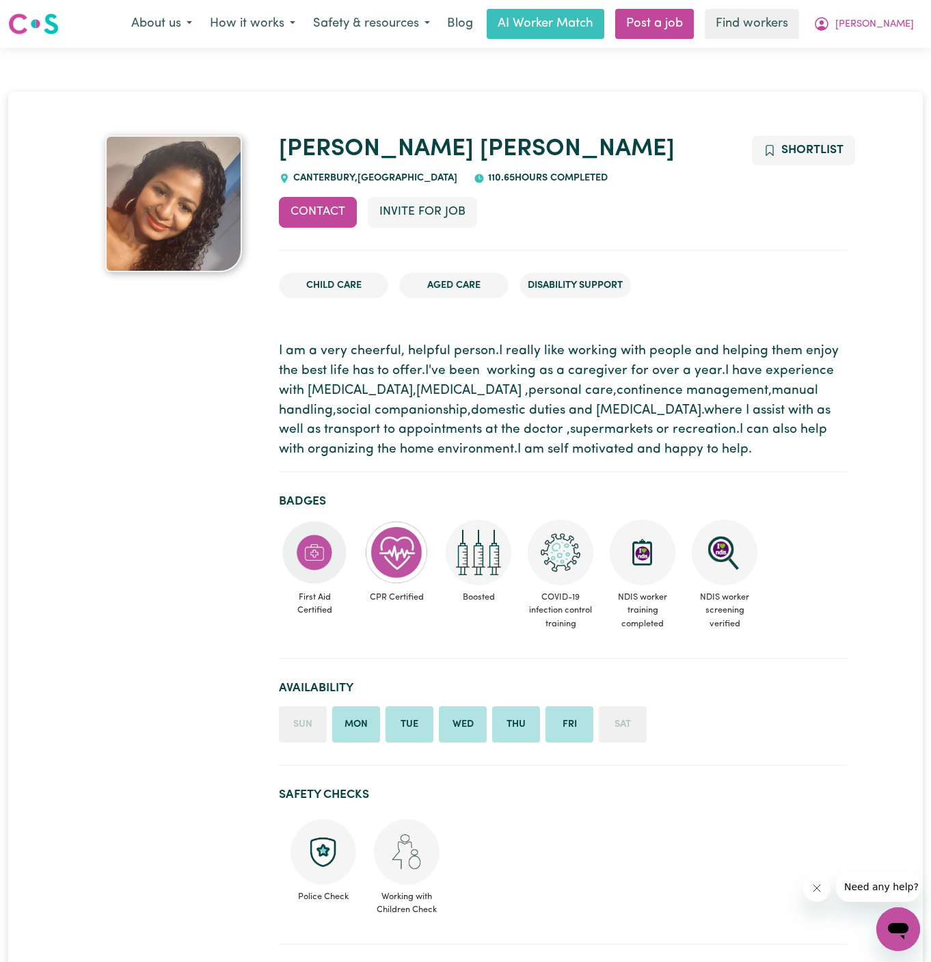
click at [327, 173] on span "[GEOGRAPHIC_DATA] , [GEOGRAPHIC_DATA]" at bounding box center [374, 178] width 168 height 10
copy span "CANTERBURY"
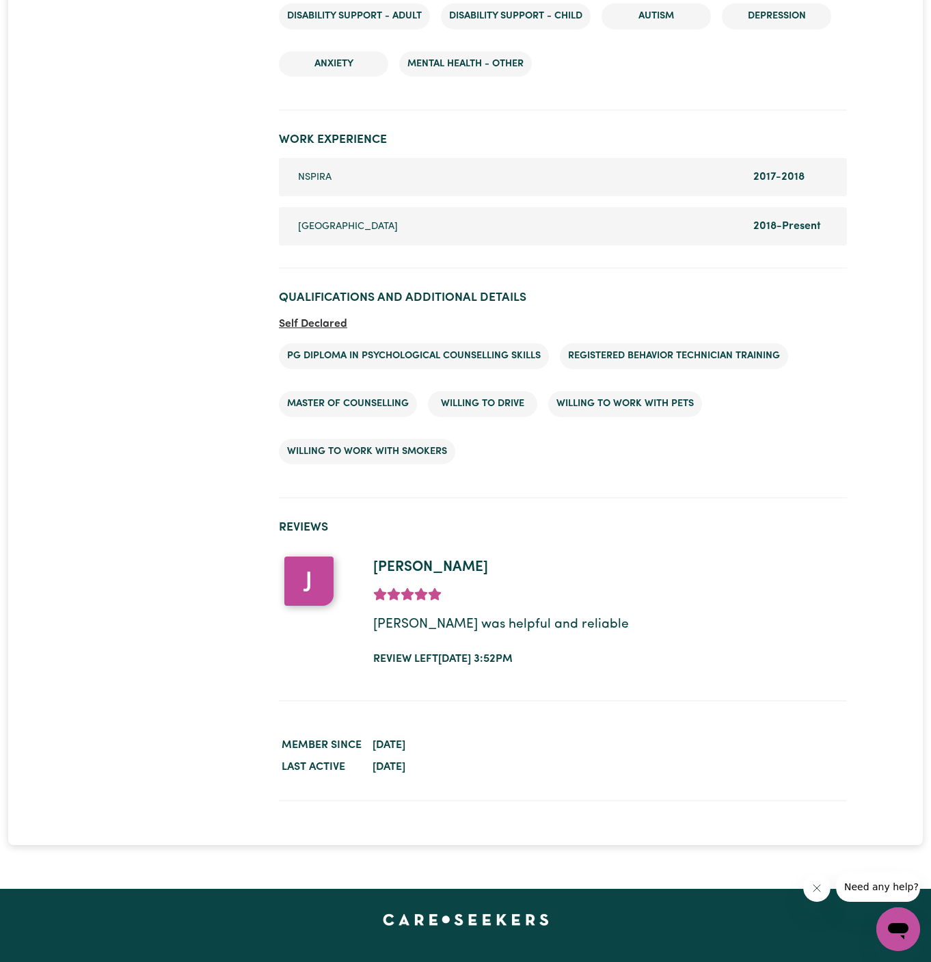
scroll to position [1933, 0]
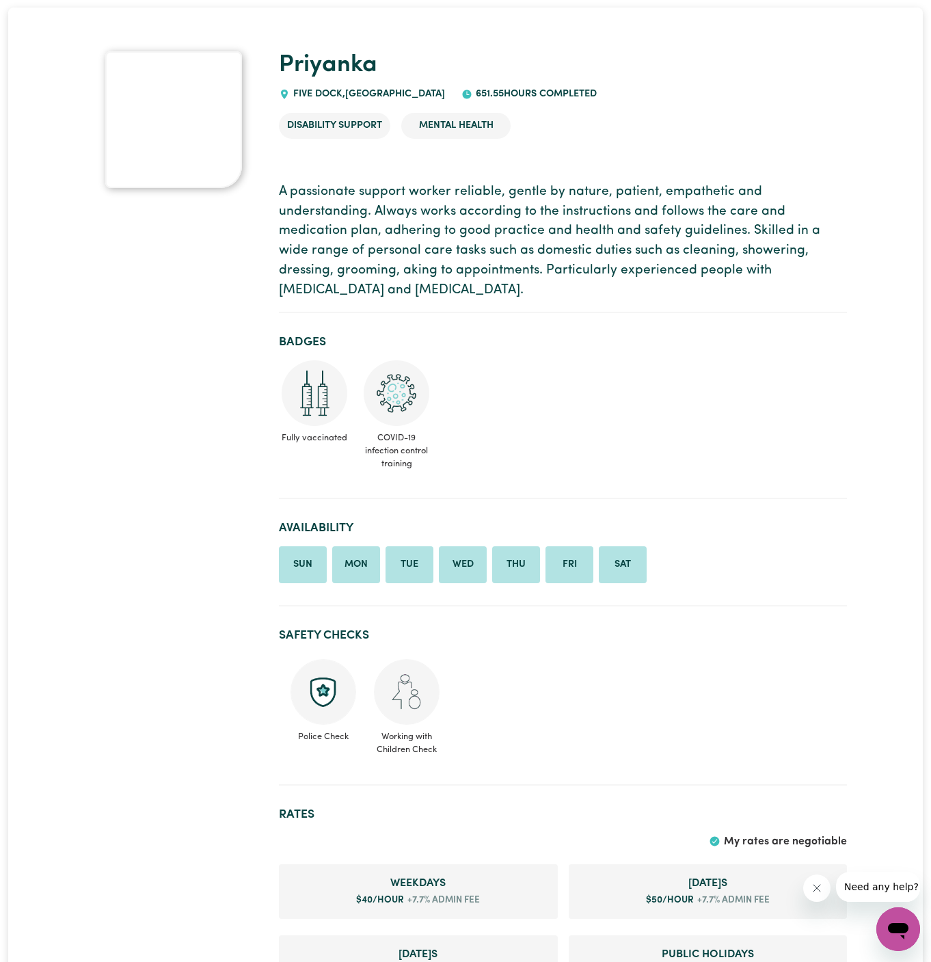
scroll to position [0, 0]
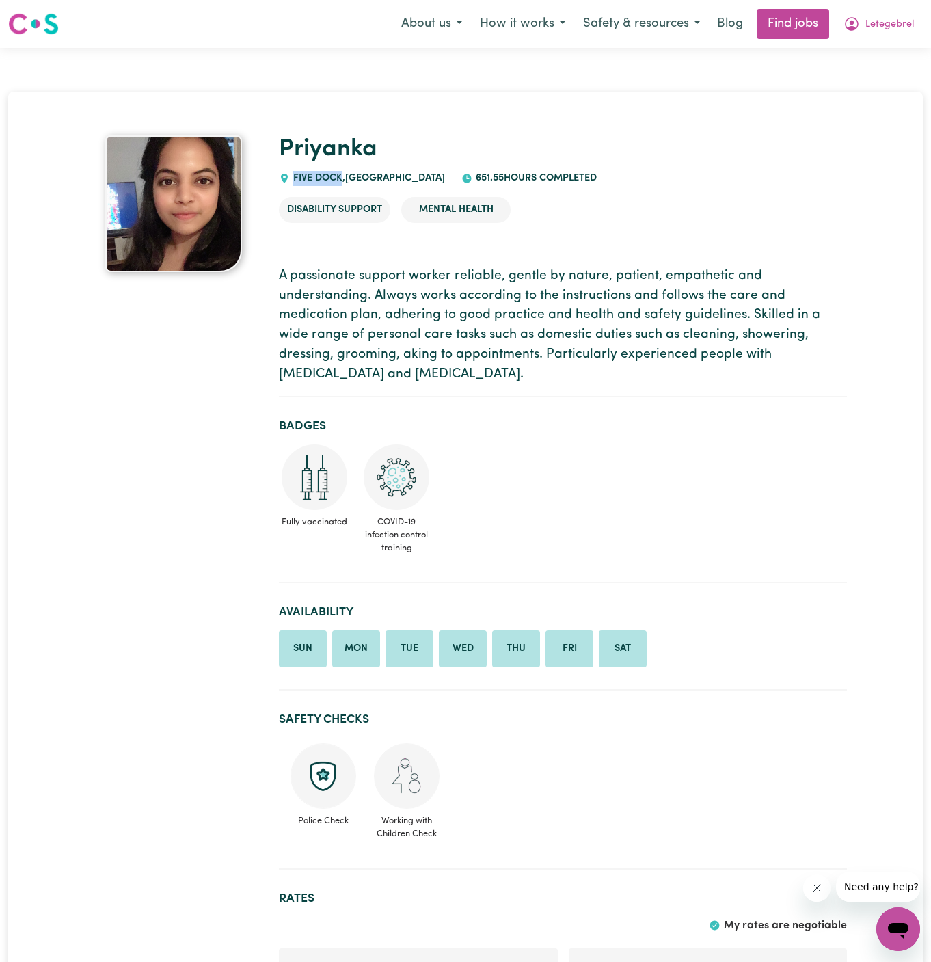
drag, startPoint x: 294, startPoint y: 178, endPoint x: 343, endPoint y: 176, distance: 49.3
click at [343, 176] on span "FIVE DOCK , New South Wales" at bounding box center [367, 178] width 155 height 10
copy span "FIVE DOCK"
